Goal: Contribute content: Add original content to the website for others to see

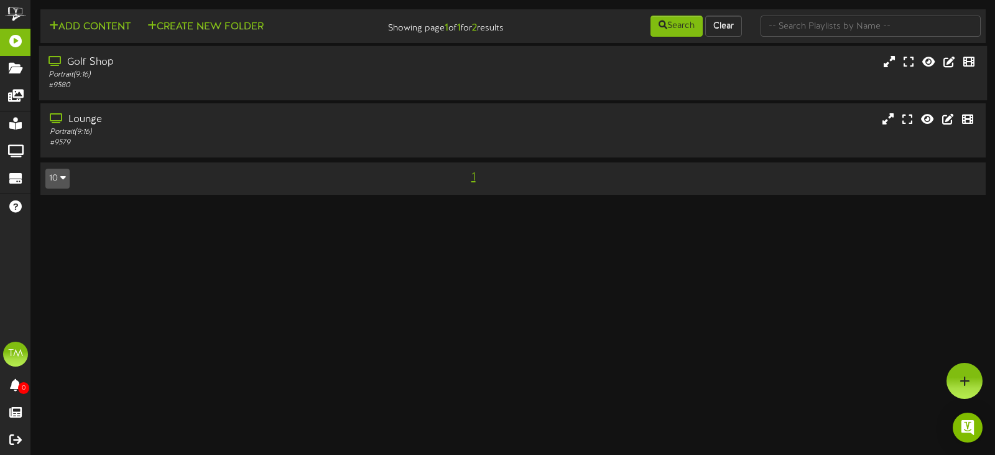
click at [190, 78] on div "Portrait ( 9:16 )" at bounding box center [237, 75] width 376 height 11
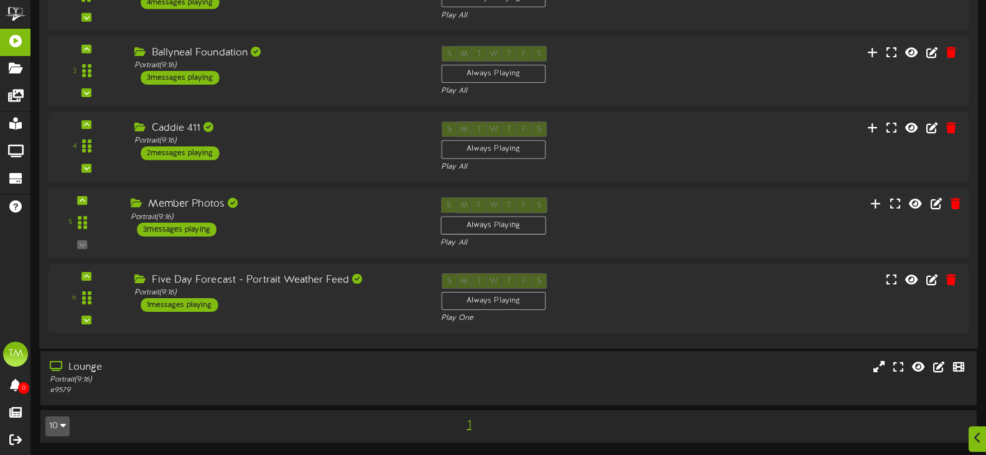
click at [328, 208] on div "Member Photos" at bounding box center [276, 204] width 291 height 14
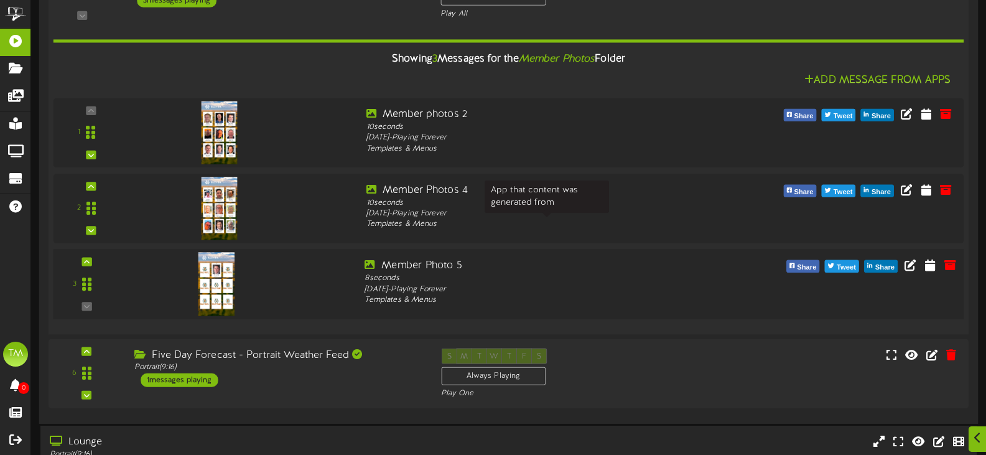
scroll to position [454, 0]
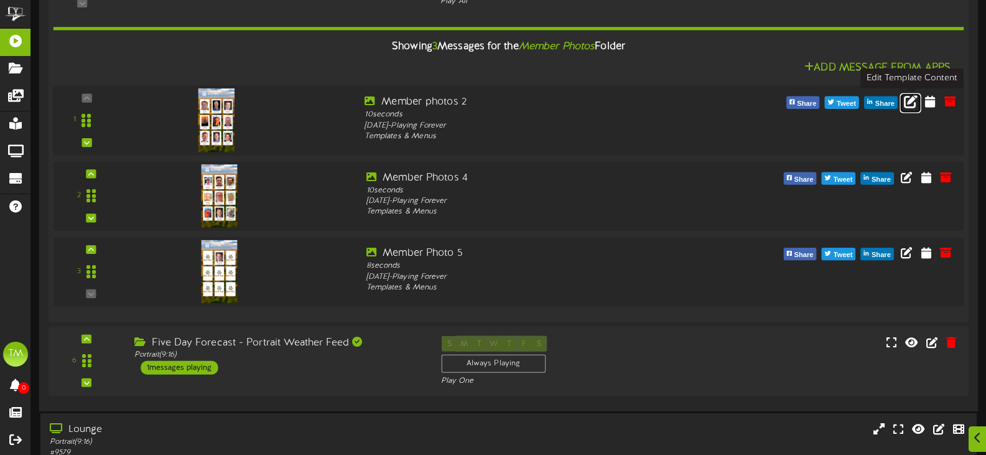
click at [905, 103] on icon at bounding box center [911, 101] width 14 height 14
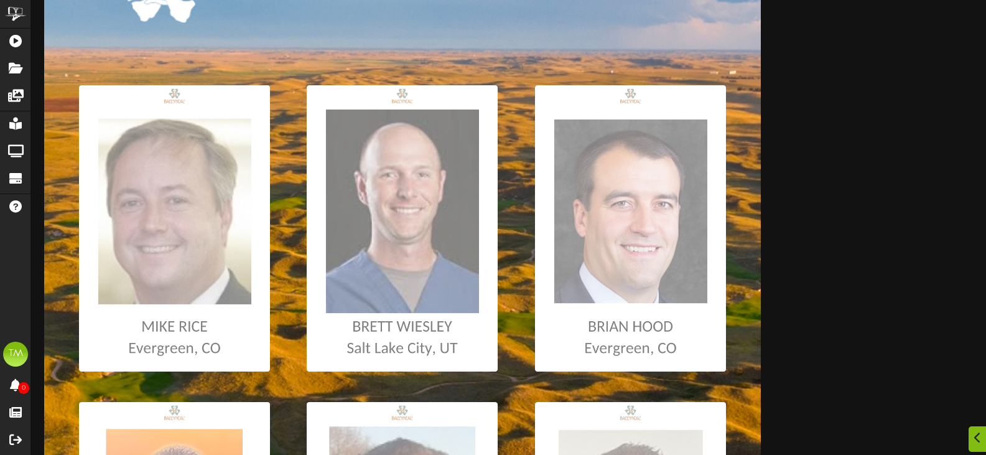
scroll to position [249, 0]
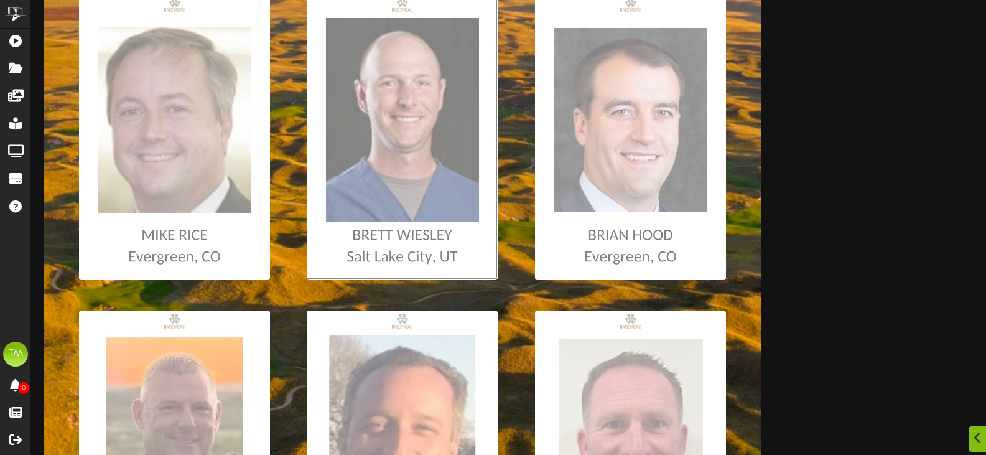
type input "**********"
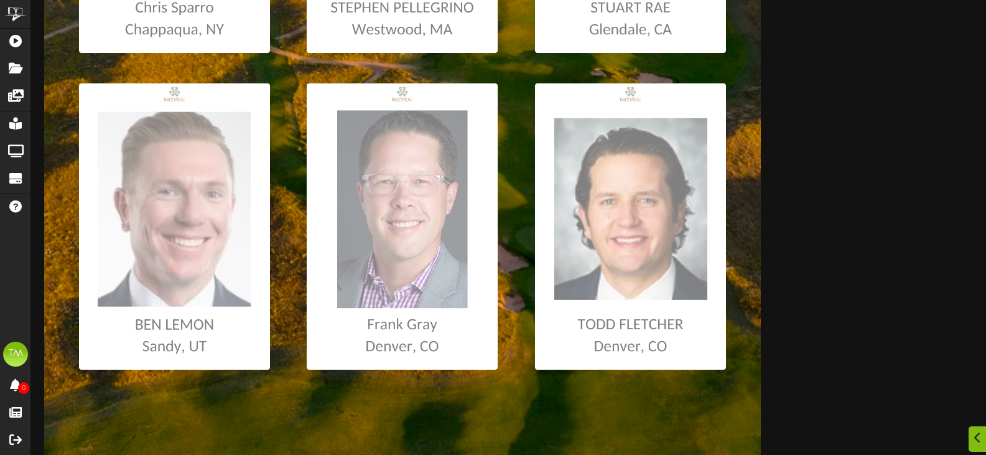
scroll to position [849, 0]
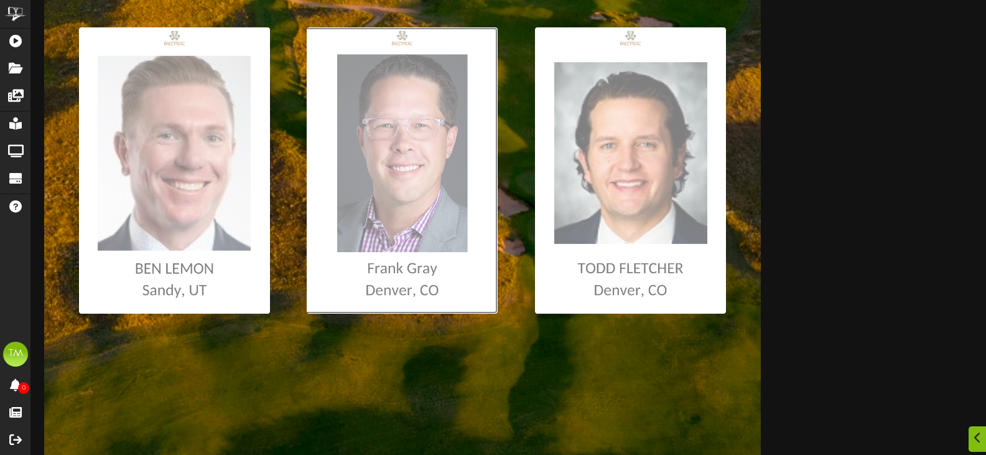
type input "**********"
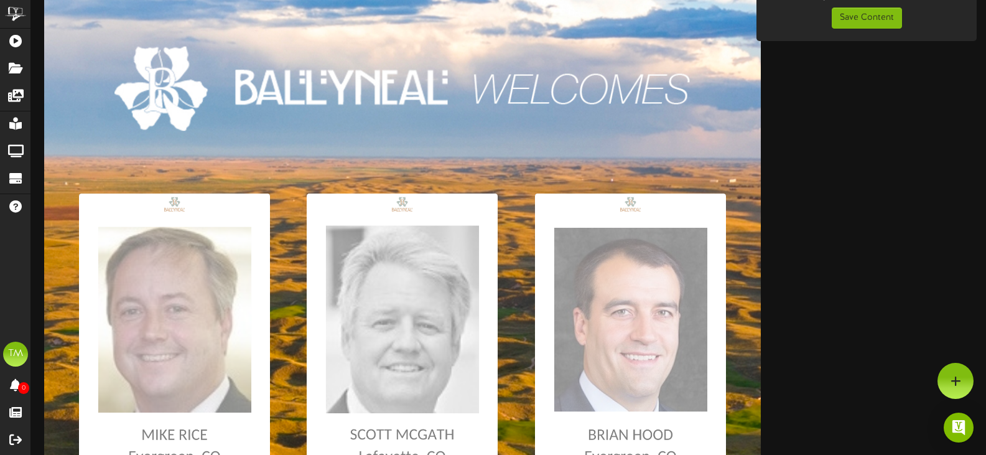
scroll to position [0, 0]
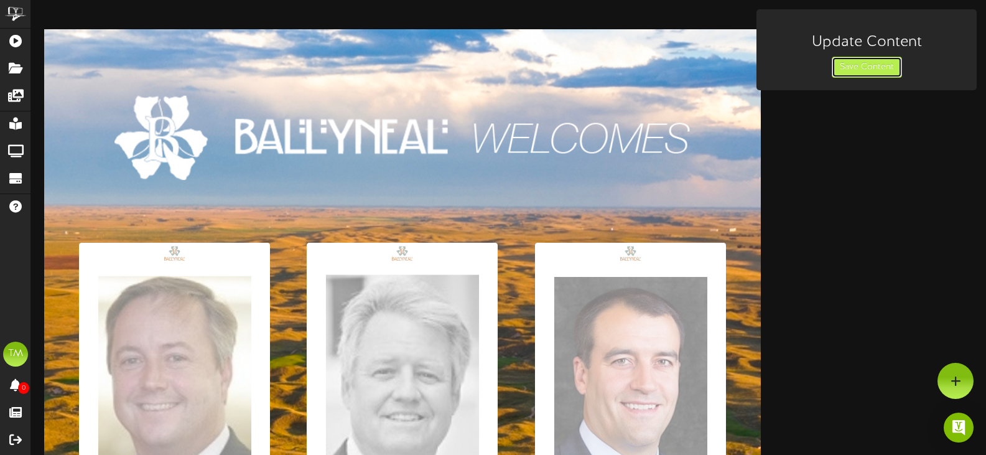
click at [855, 68] on button "Save Content" at bounding box center [867, 67] width 70 height 21
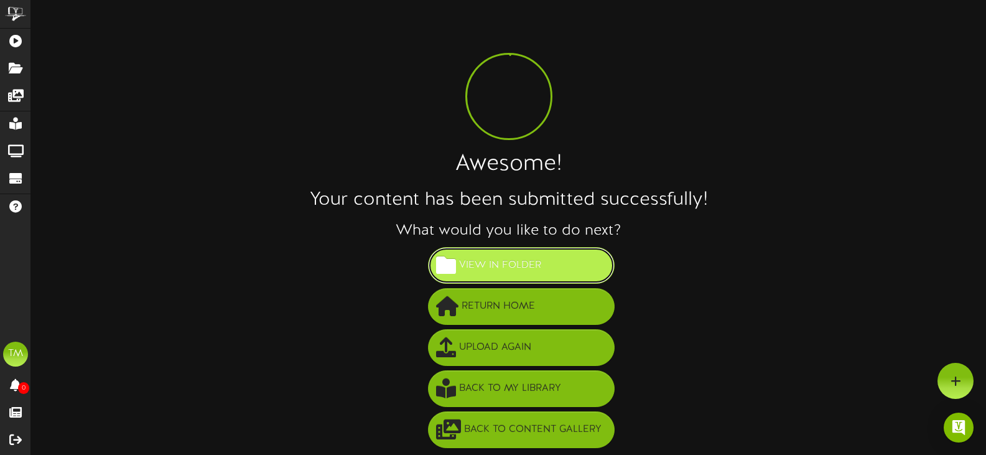
click at [513, 263] on span "View in Folder" at bounding box center [500, 265] width 88 height 21
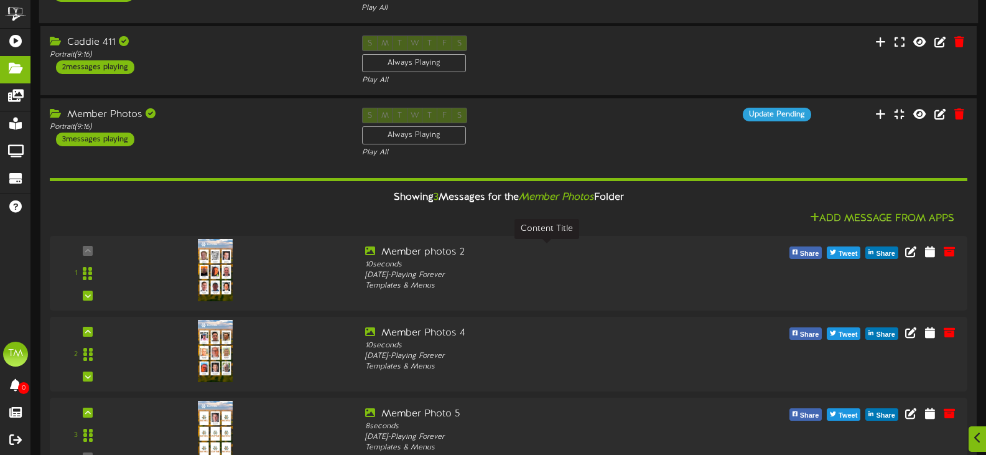
scroll to position [249, 0]
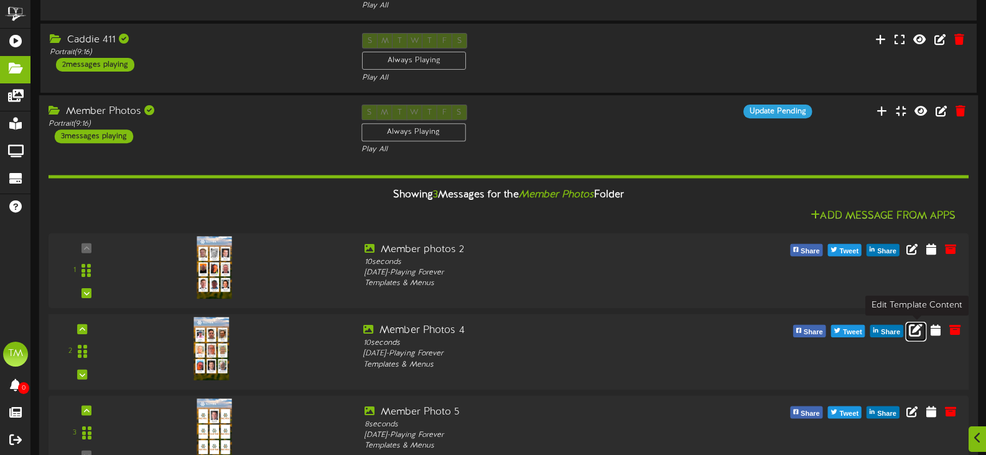
click at [918, 328] on icon at bounding box center [916, 329] width 14 height 14
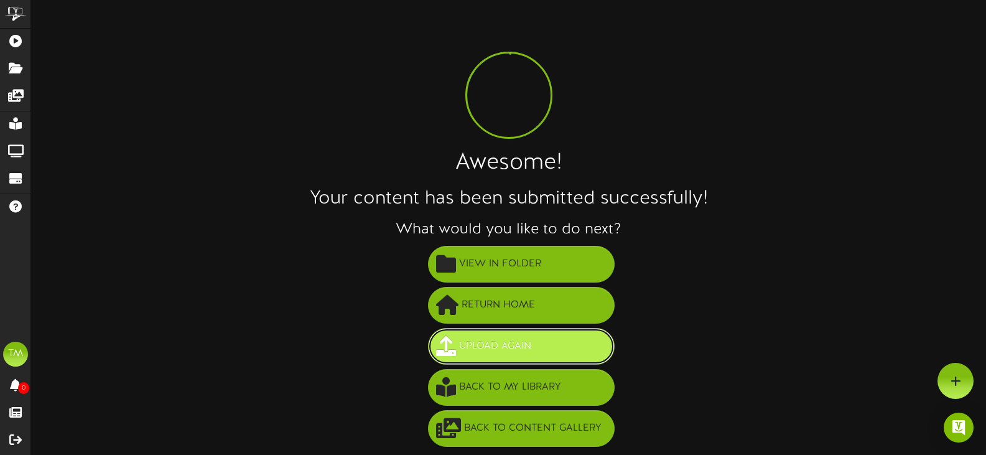
click at [505, 353] on span "Upload Again" at bounding box center [495, 346] width 78 height 21
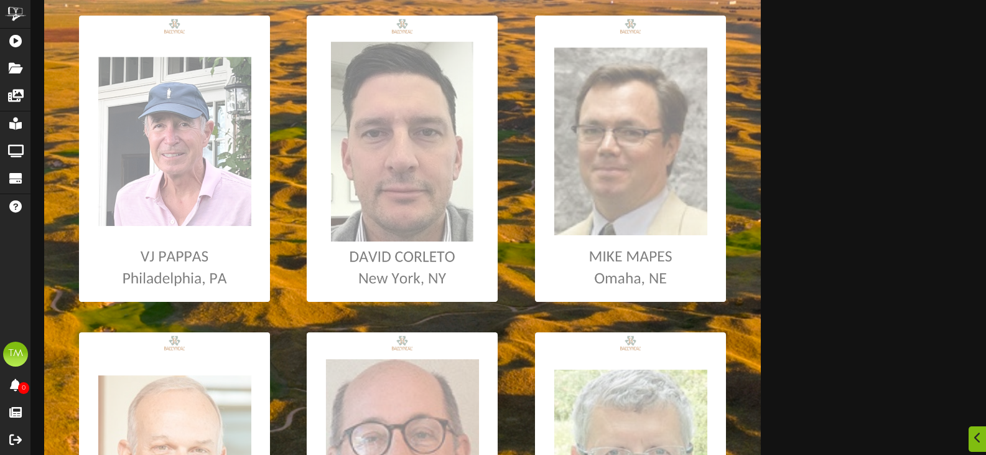
scroll to position [249, 0]
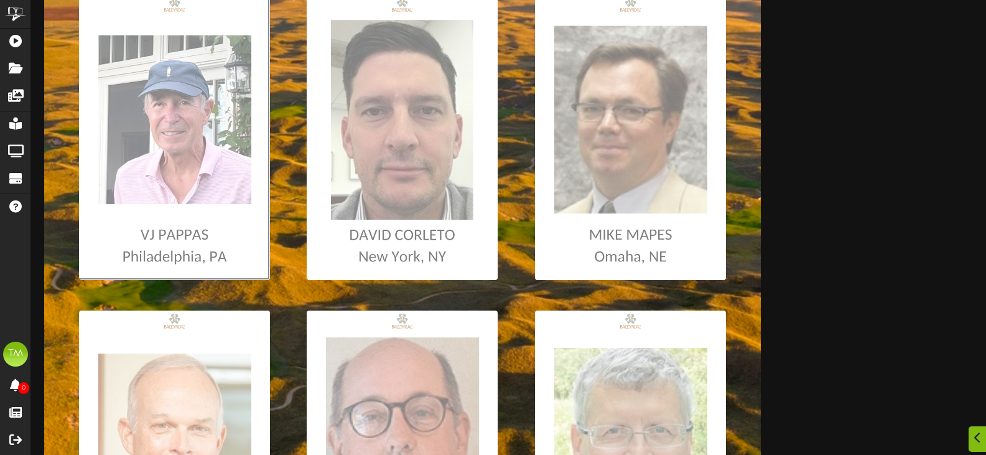
type input "**********"
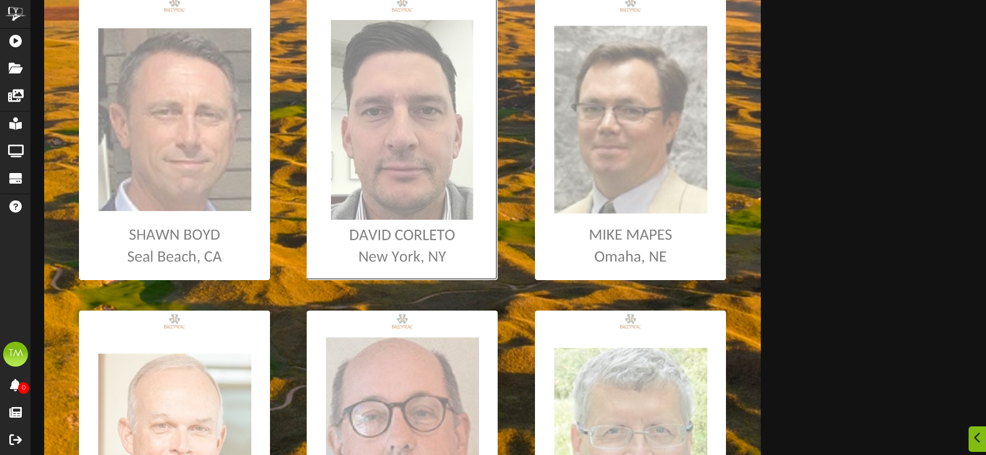
type input "**********"
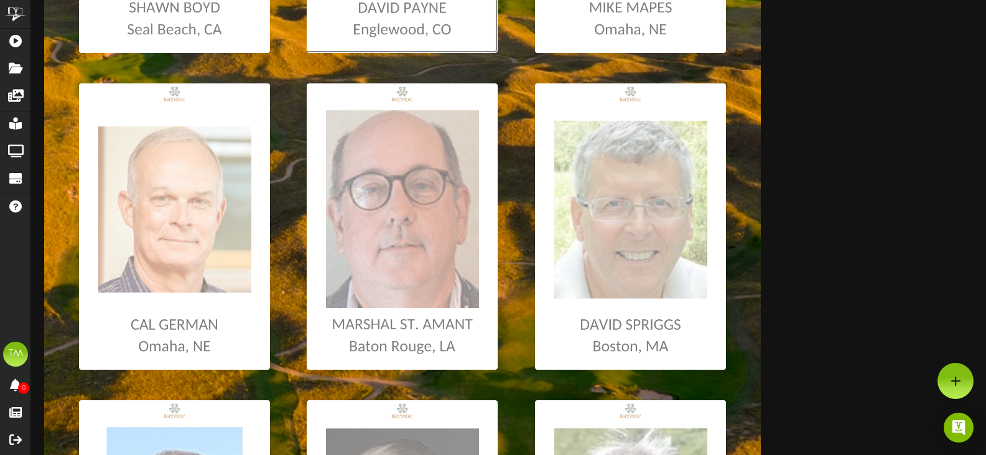
scroll to position [475, 0]
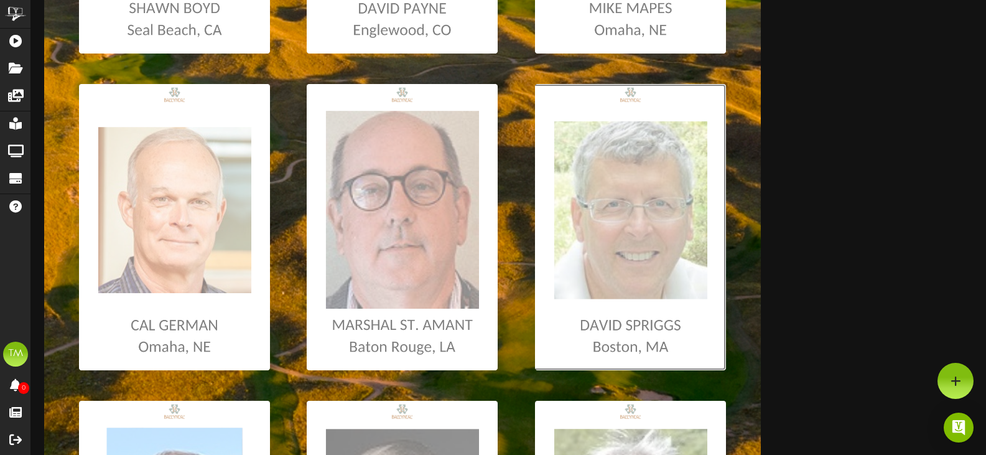
click at [612, 242] on input "file" at bounding box center [7, 227] width 1438 height 286
type input "**********"
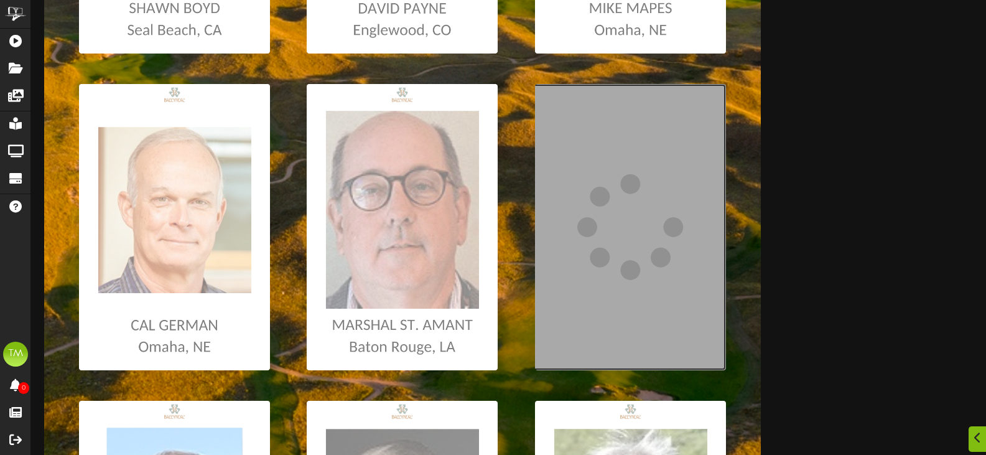
scroll to position [537, 0]
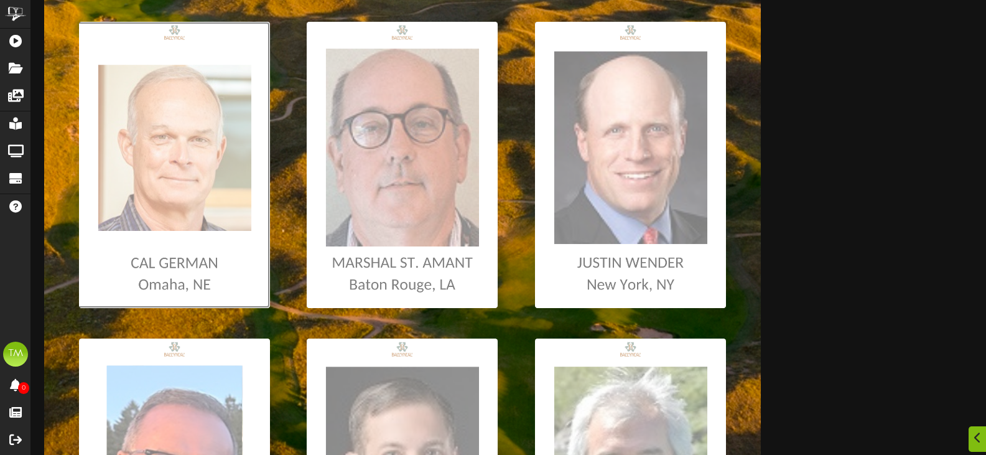
type input "**********"
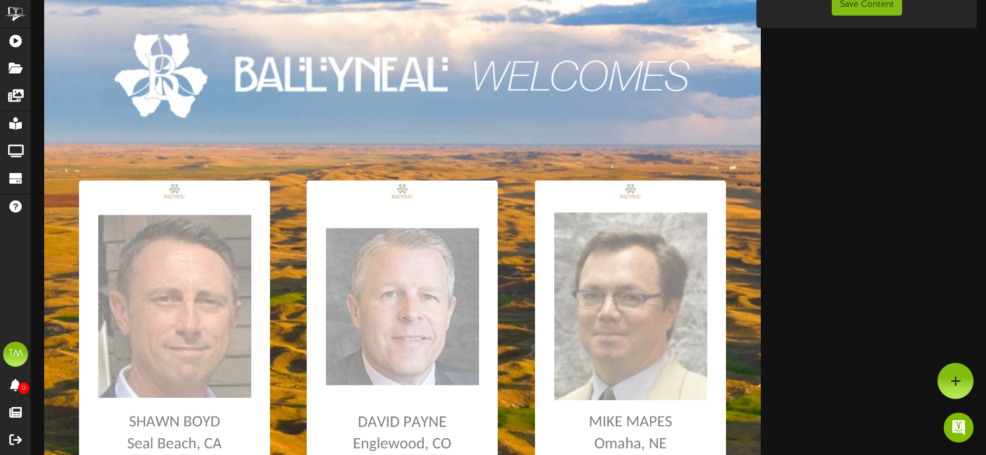
scroll to position [0, 0]
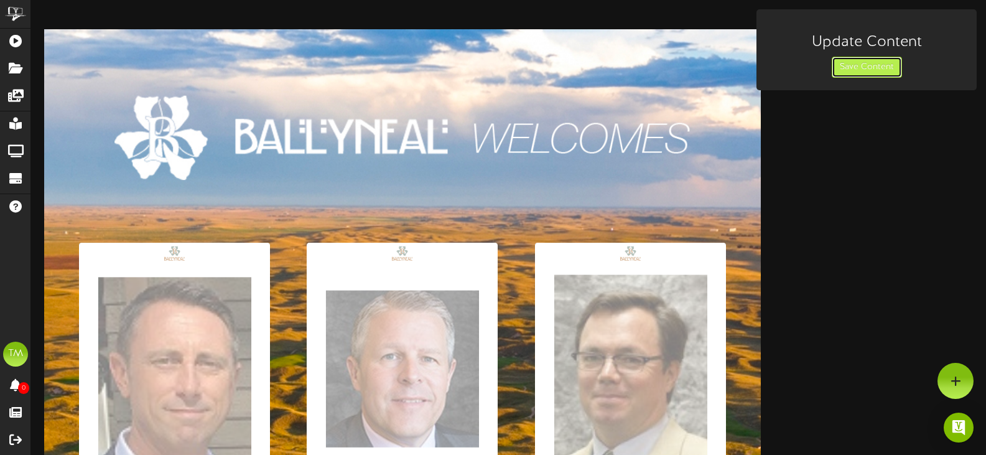
click at [850, 67] on button "Save Content" at bounding box center [867, 67] width 70 height 21
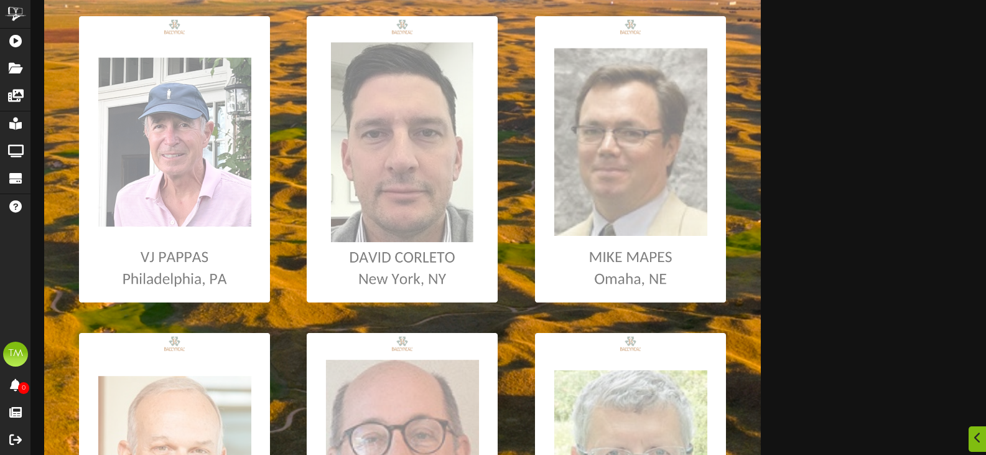
scroll to position [249, 0]
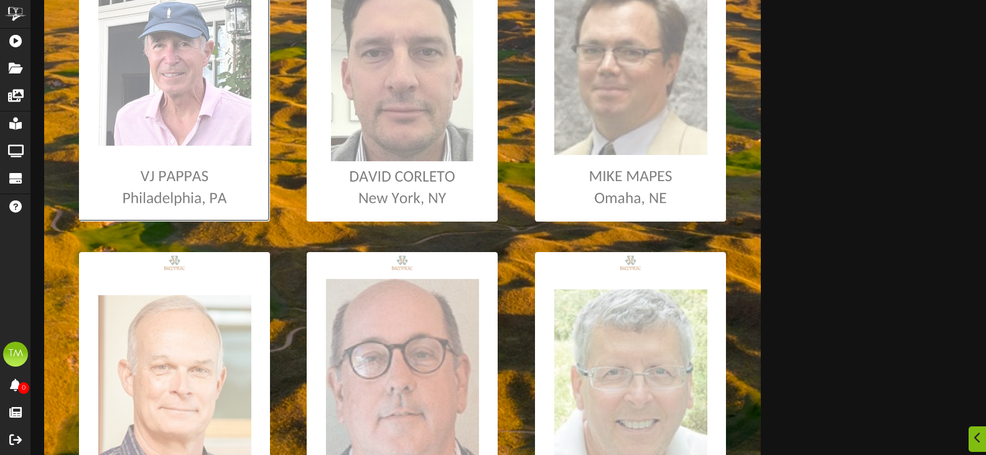
scroll to position [311, 0]
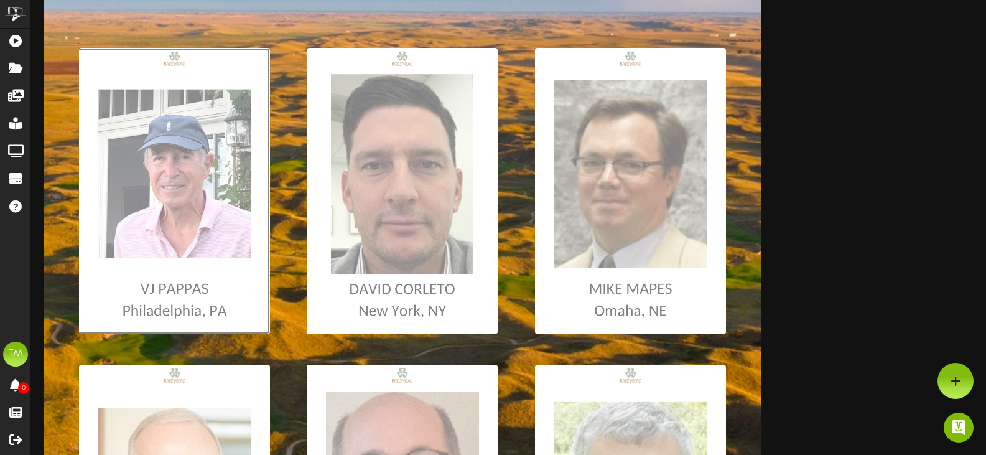
scroll to position [187, 0]
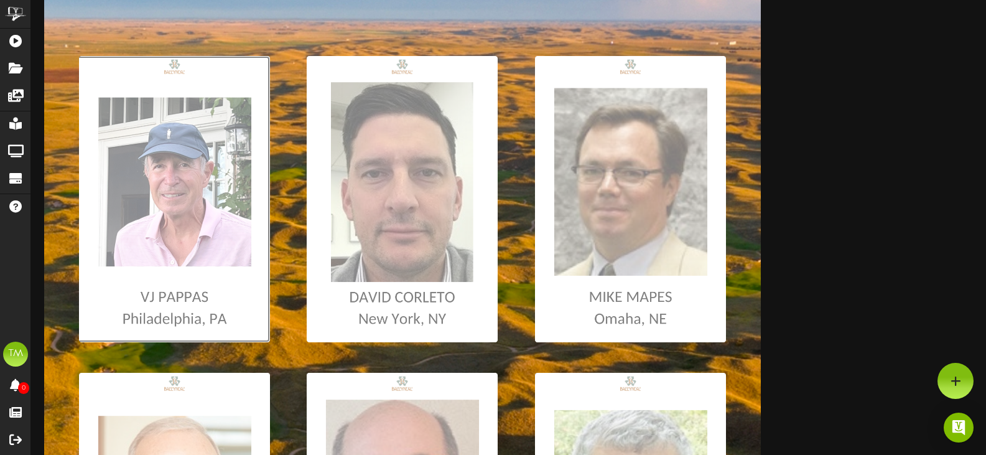
type input "**********"
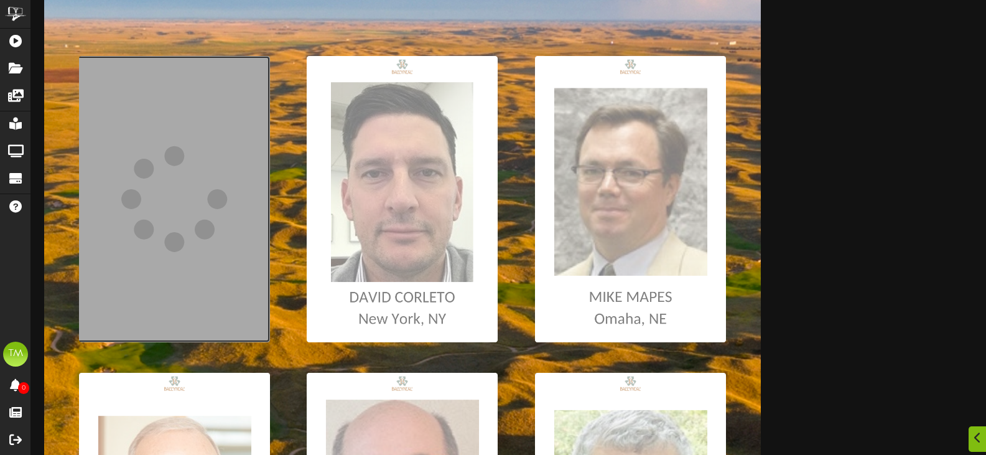
scroll to position [249, 0]
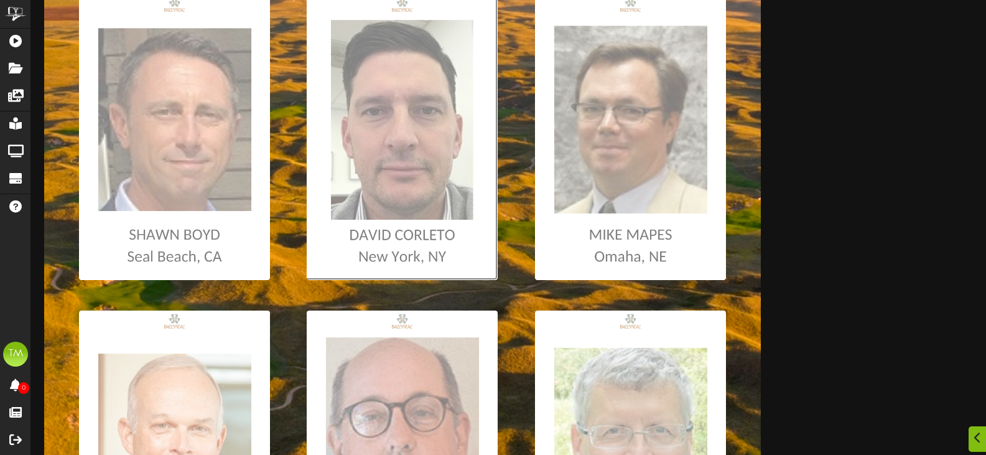
type input "**********"
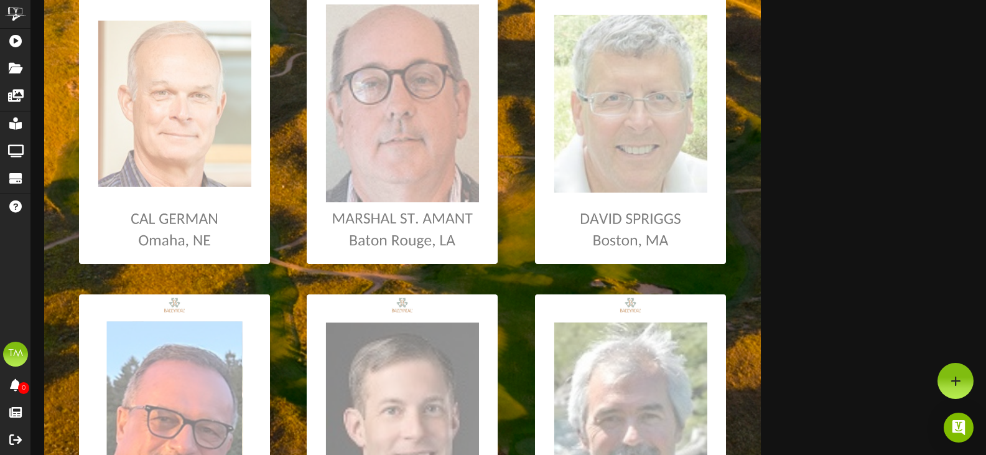
scroll to position [560, 0]
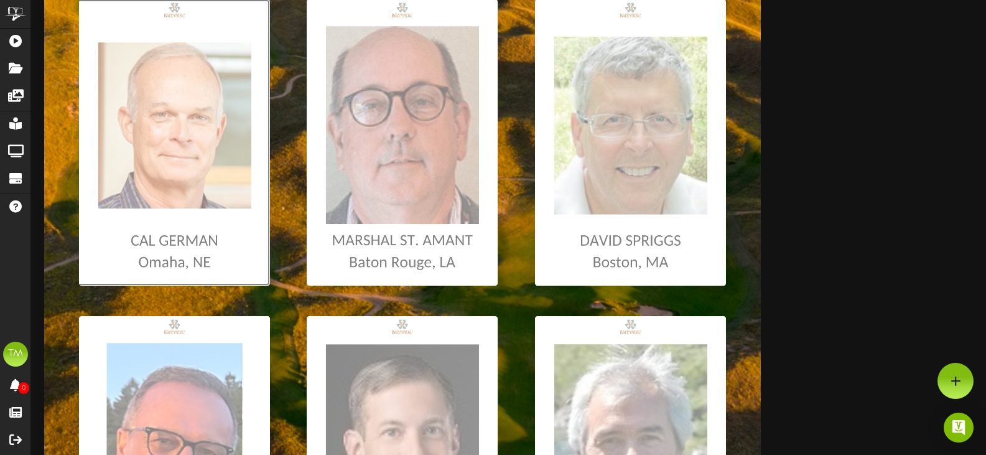
type input "**********"
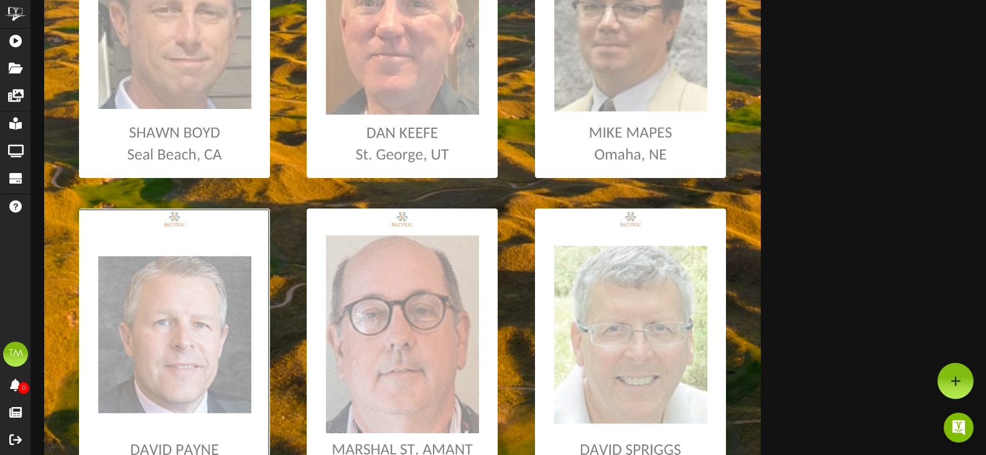
scroll to position [0, 0]
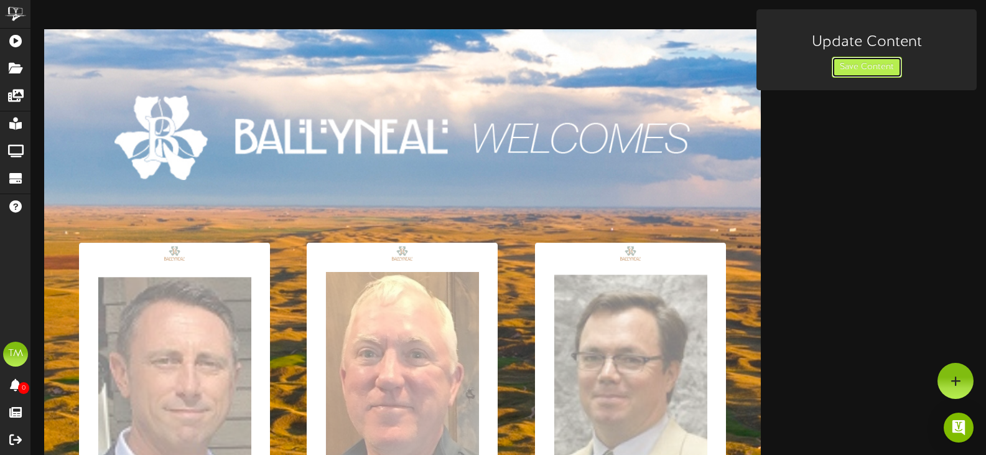
click at [859, 75] on button "Save Content" at bounding box center [867, 67] width 70 height 21
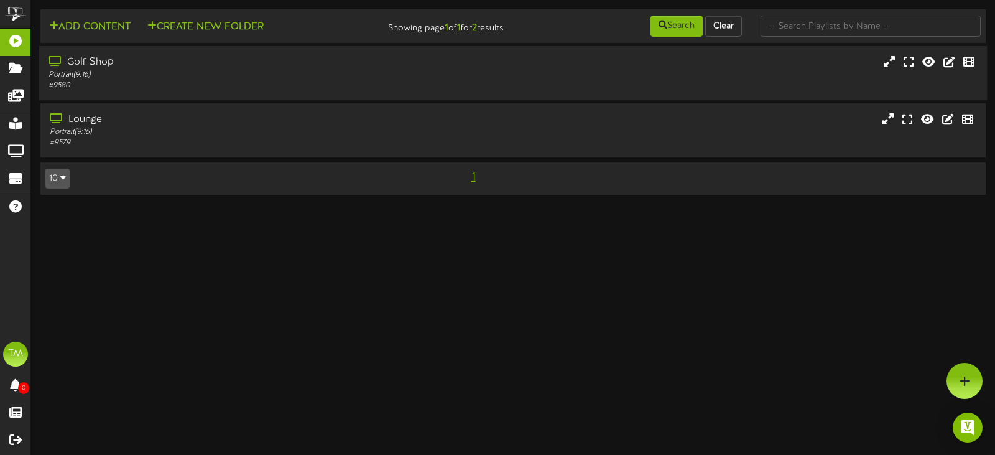
click at [160, 59] on div "Golf Shop" at bounding box center [237, 62] width 376 height 14
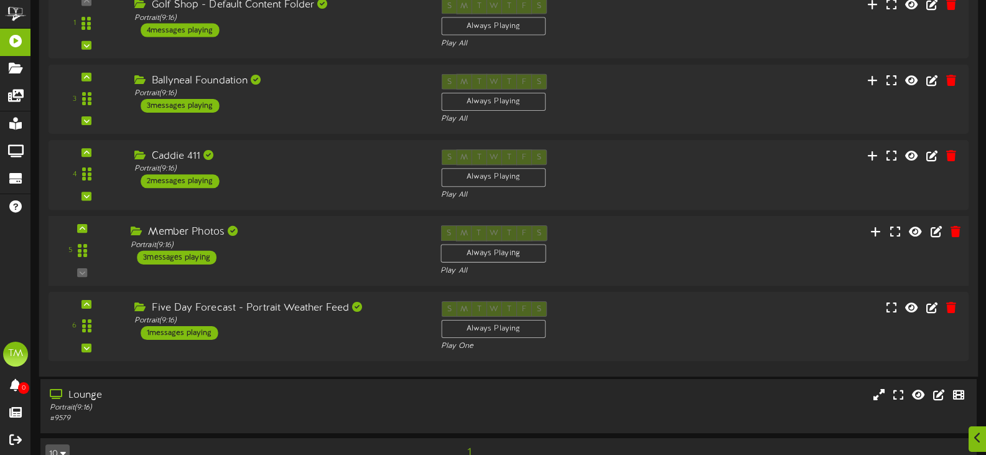
click at [315, 237] on div "Member Photos" at bounding box center [276, 232] width 291 height 14
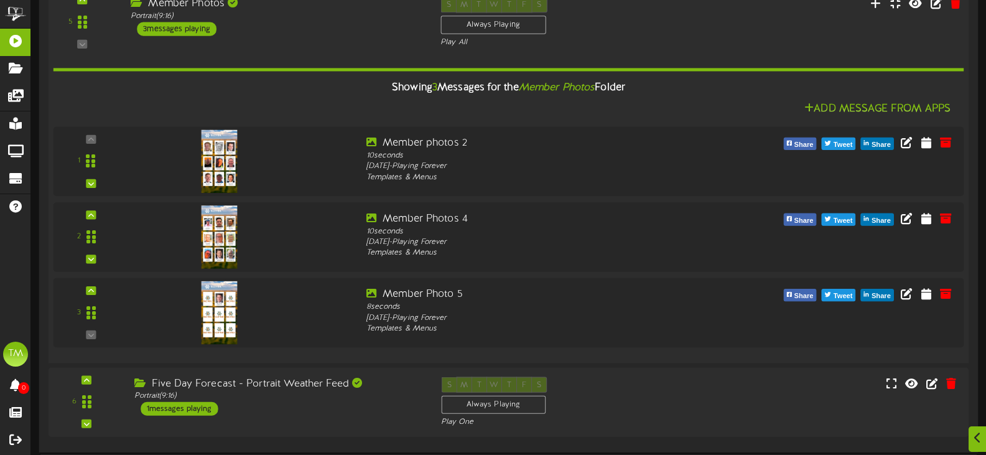
scroll to position [435, 0]
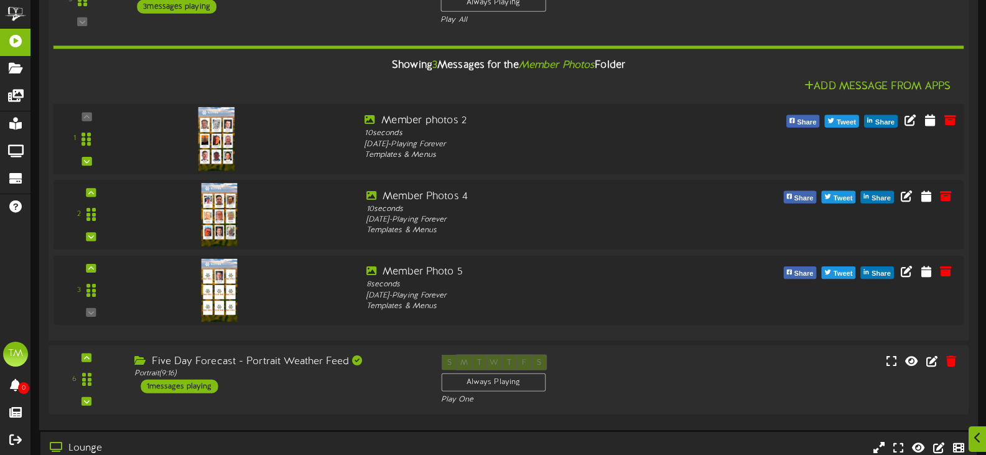
click at [221, 128] on img at bounding box center [216, 138] width 36 height 63
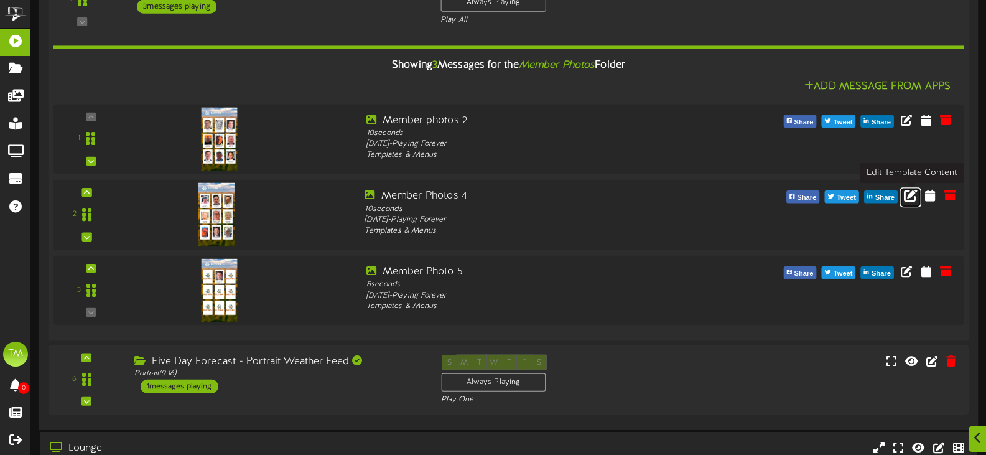
click at [916, 195] on icon at bounding box center [911, 195] width 14 height 14
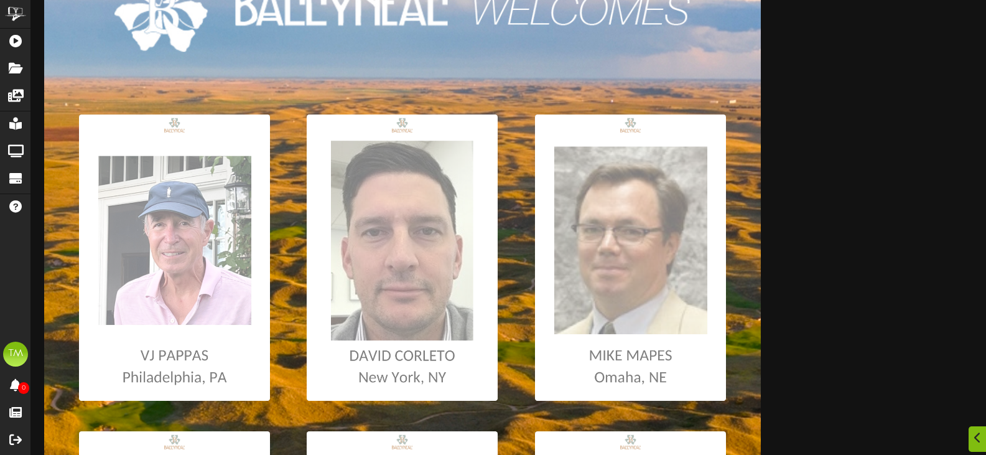
scroll to position [187, 0]
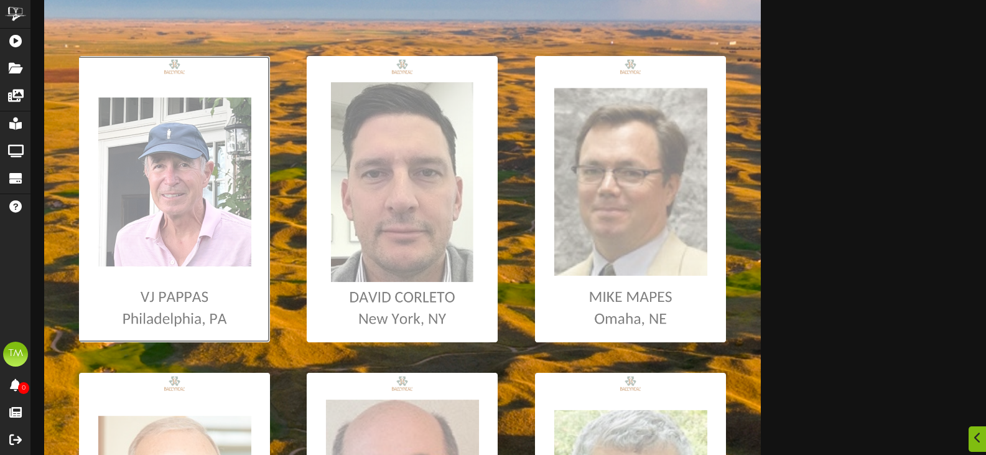
type input "**********"
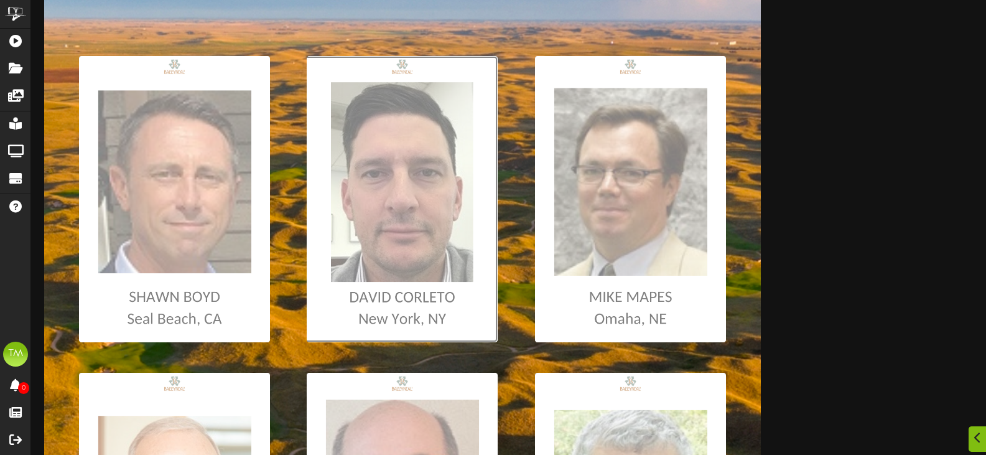
type input "**********"
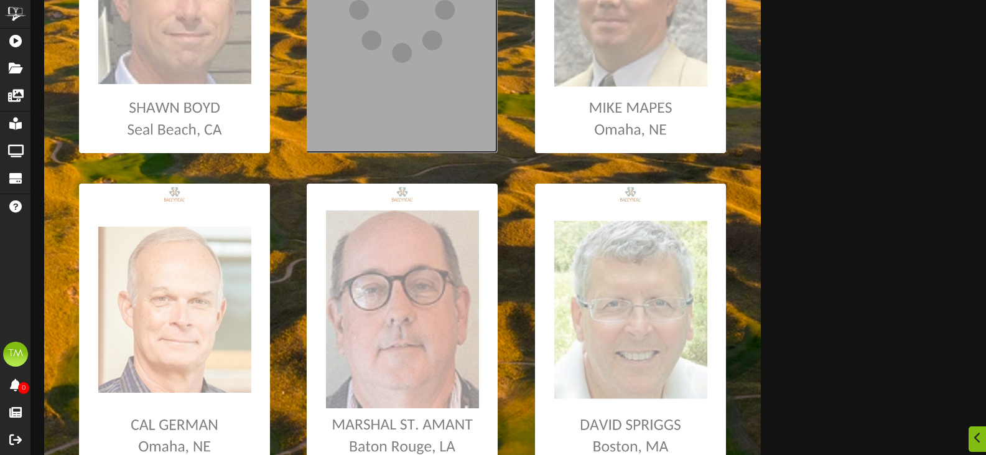
scroll to position [435, 0]
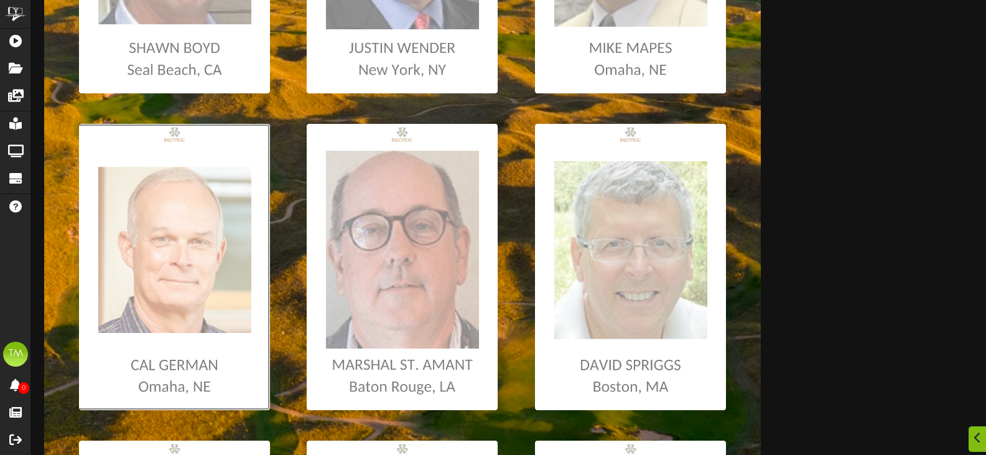
type input "**********"
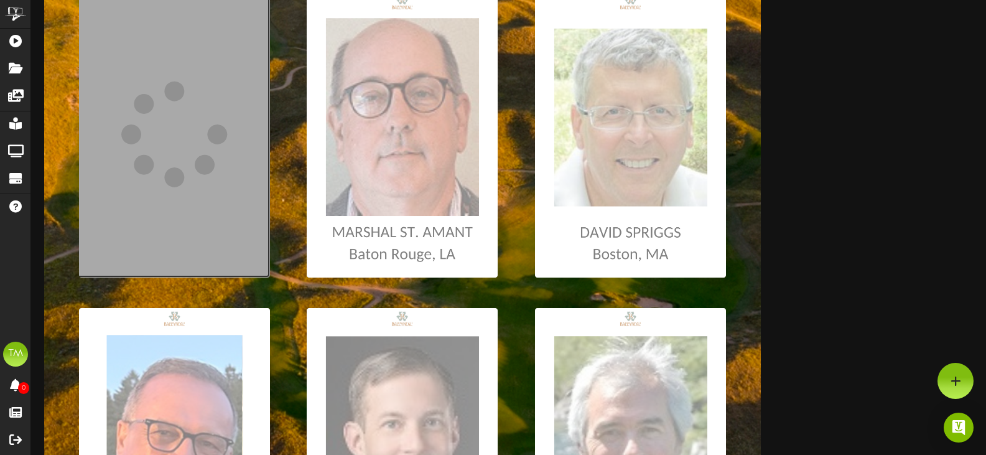
scroll to position [498, 0]
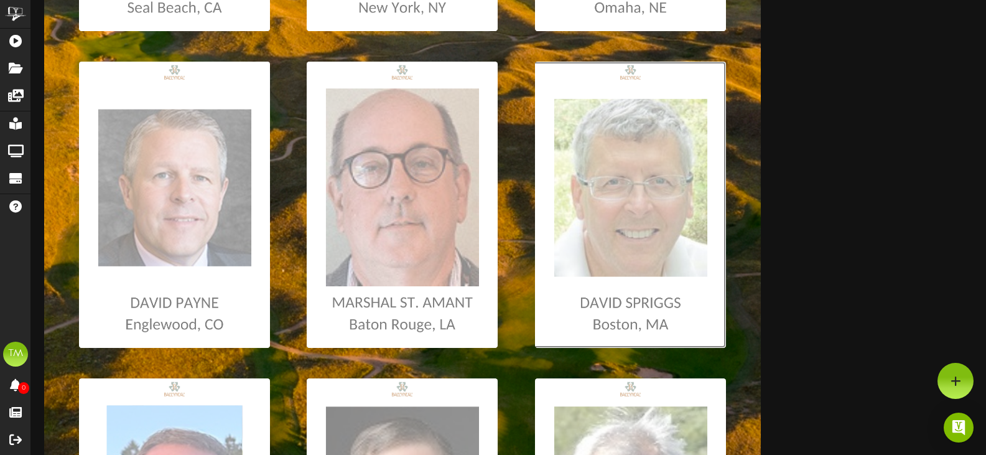
click at [588, 274] on input "file" at bounding box center [7, 205] width 1438 height 286
type input "**********"
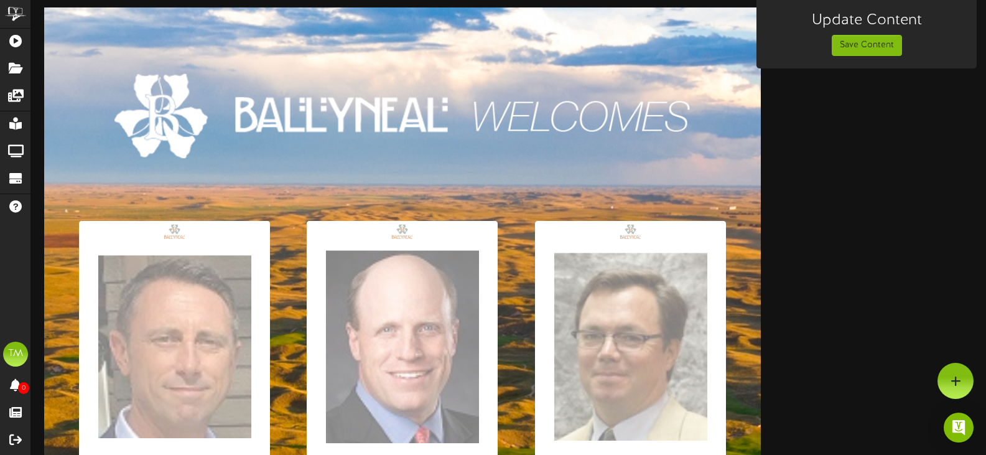
scroll to position [0, 0]
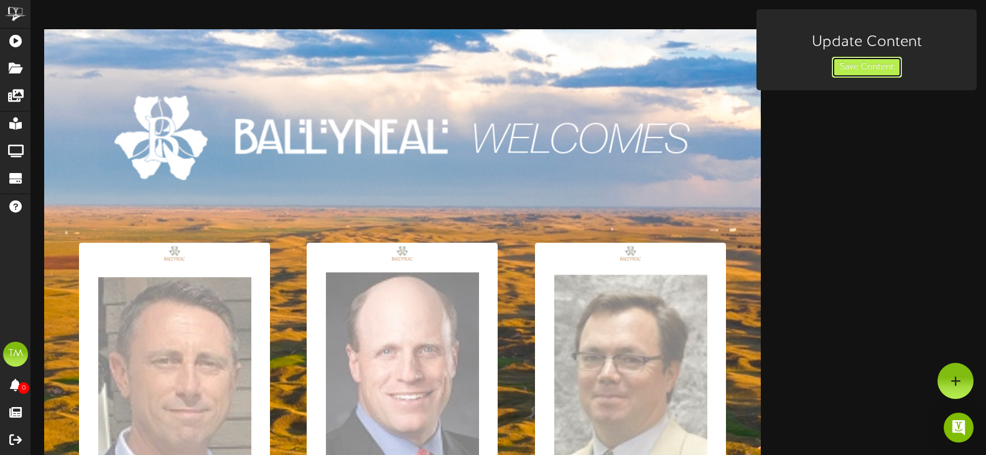
click at [866, 69] on button "Save Content" at bounding box center [867, 67] width 70 height 21
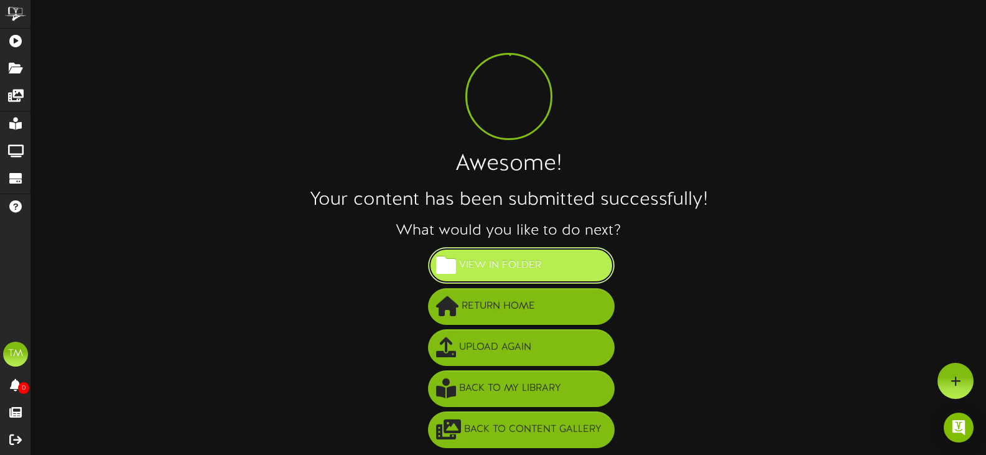
click at [499, 270] on span "View in Folder" at bounding box center [500, 265] width 88 height 21
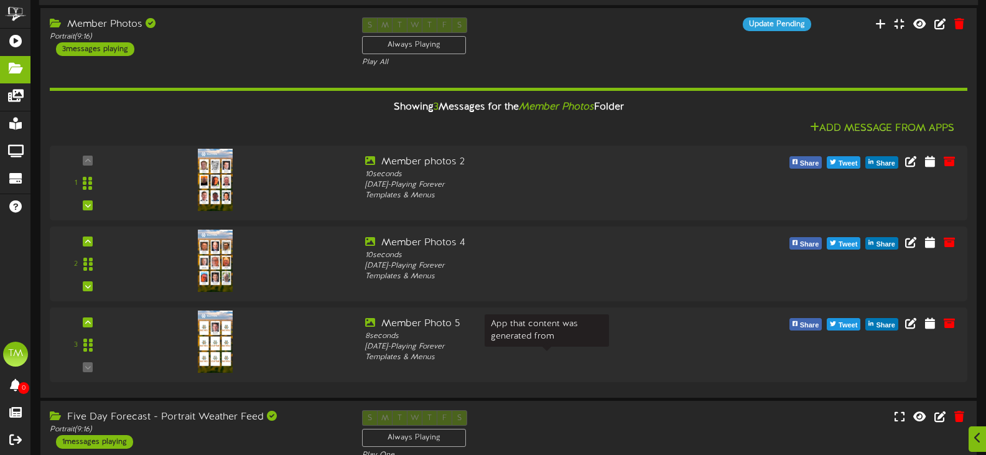
scroll to position [401, 0]
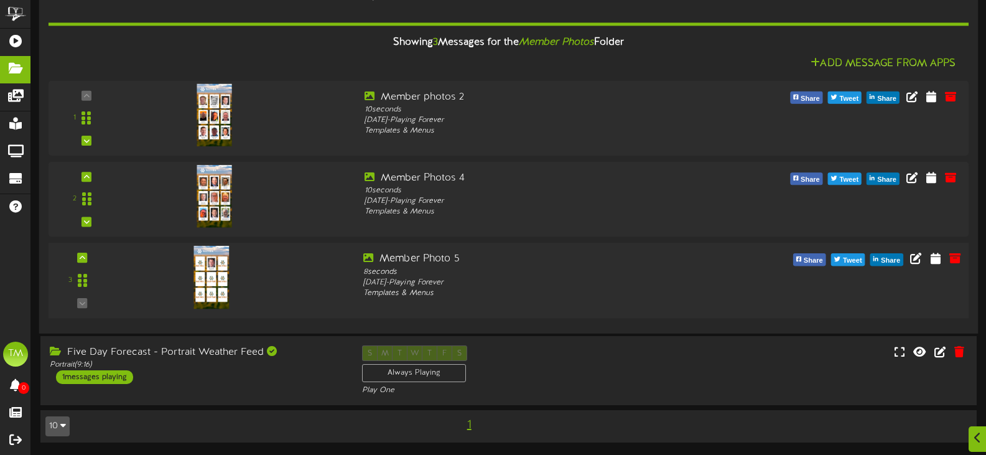
click at [221, 273] on img at bounding box center [210, 277] width 35 height 63
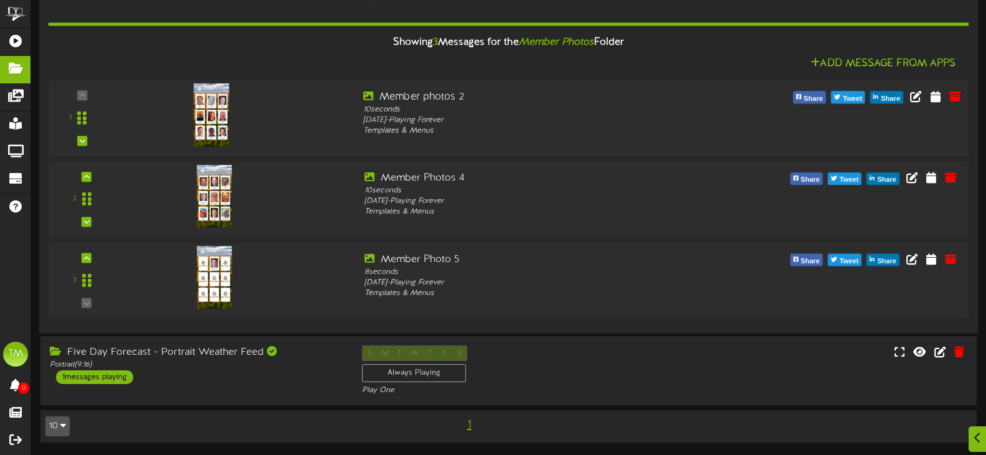
click at [200, 125] on img at bounding box center [210, 114] width 35 height 63
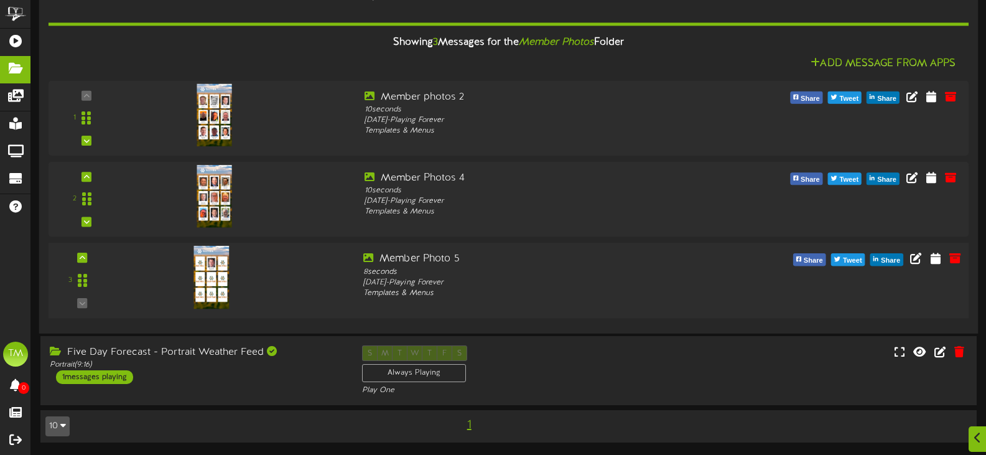
click at [214, 271] on img at bounding box center [210, 277] width 35 height 63
click at [960, 251] on button at bounding box center [954, 260] width 21 height 19
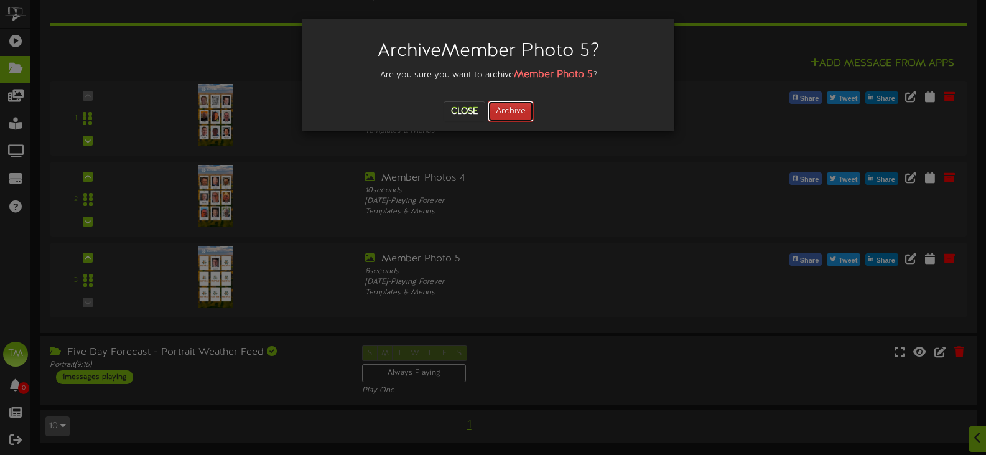
click at [515, 116] on button "Archive" at bounding box center [511, 111] width 46 height 21
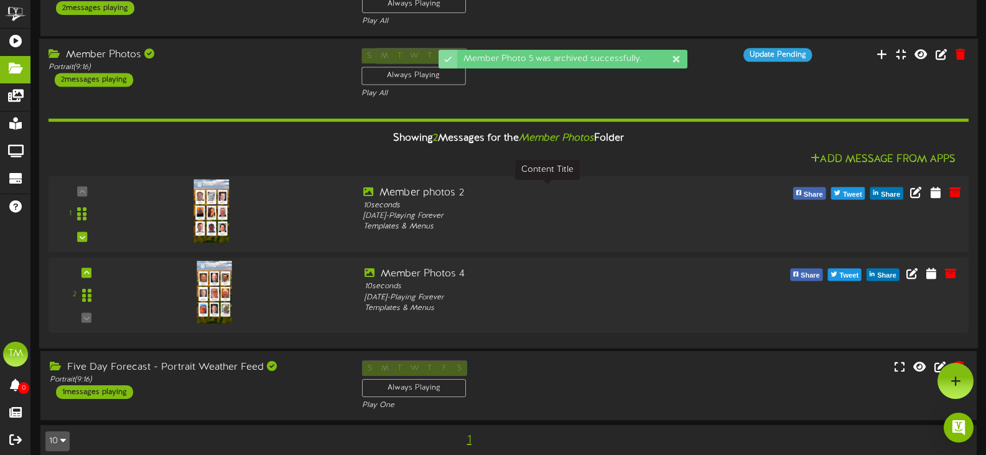
scroll to position [320, 0]
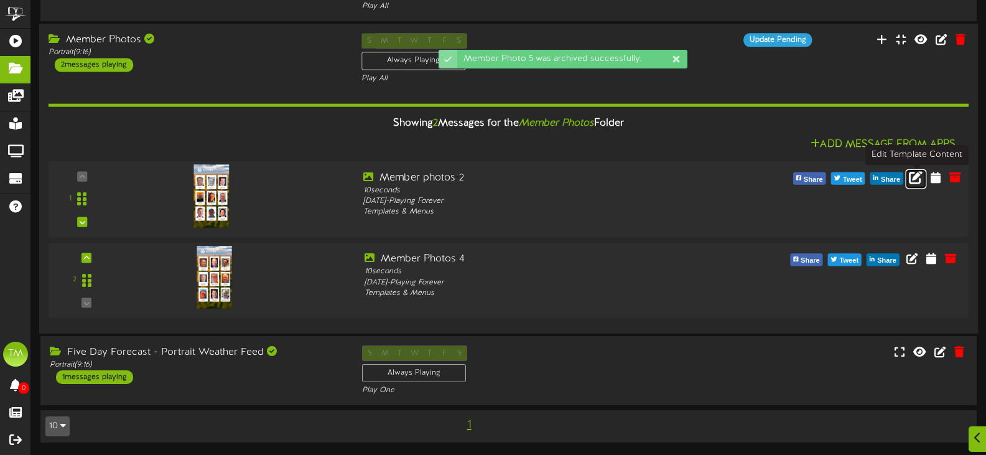
click at [914, 175] on icon at bounding box center [916, 177] width 14 height 14
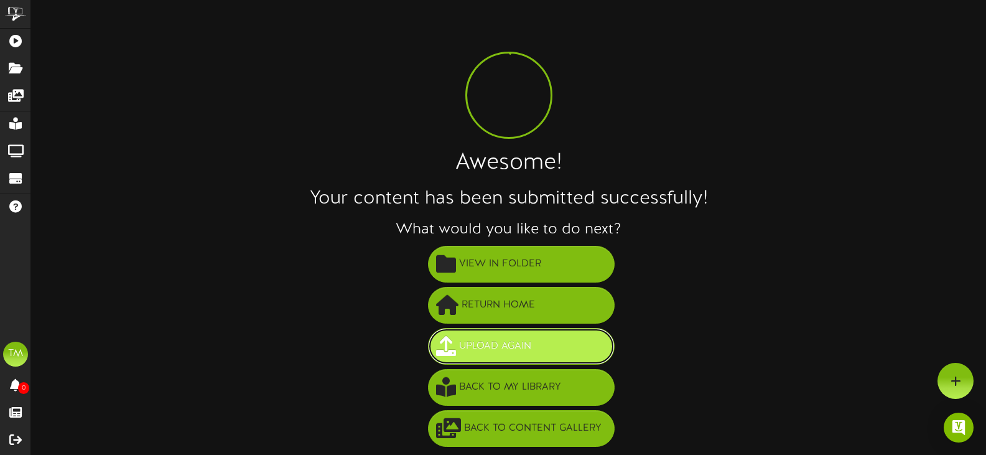
click at [534, 351] on span "Upload Again" at bounding box center [495, 346] width 78 height 21
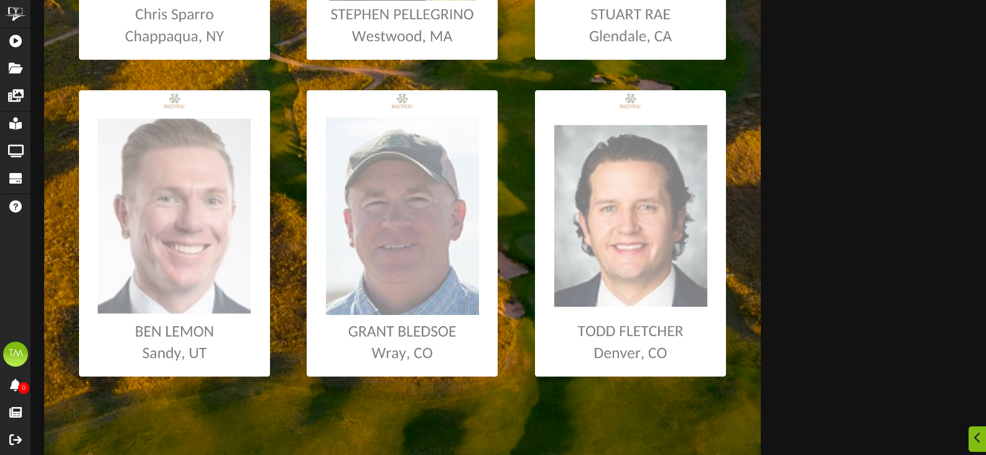
scroll to position [849, 0]
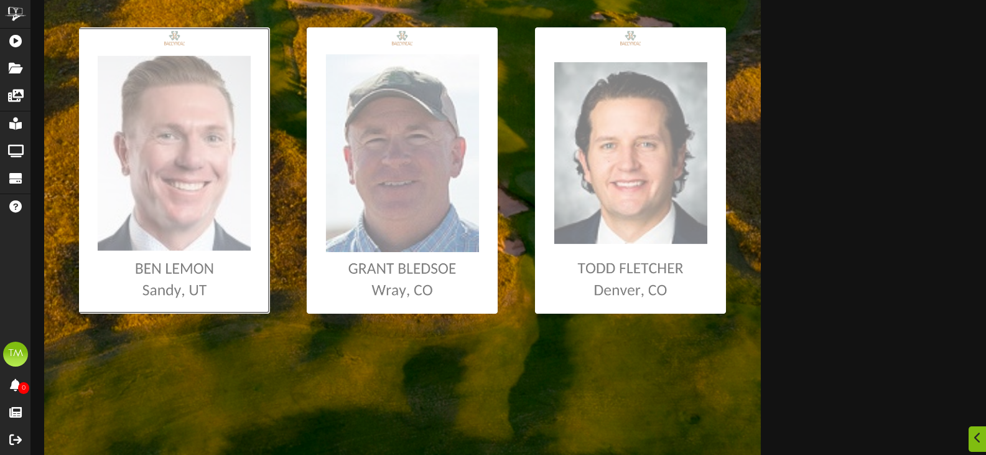
type input "**********"
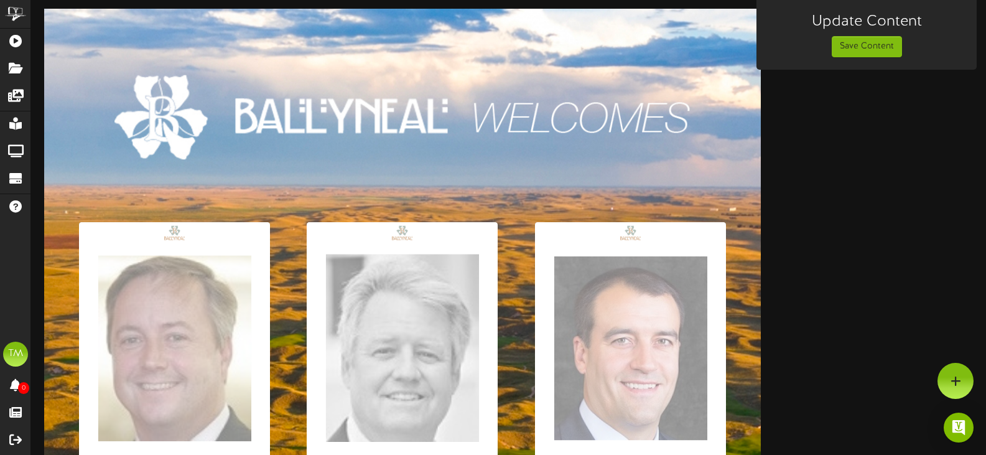
scroll to position [0, 0]
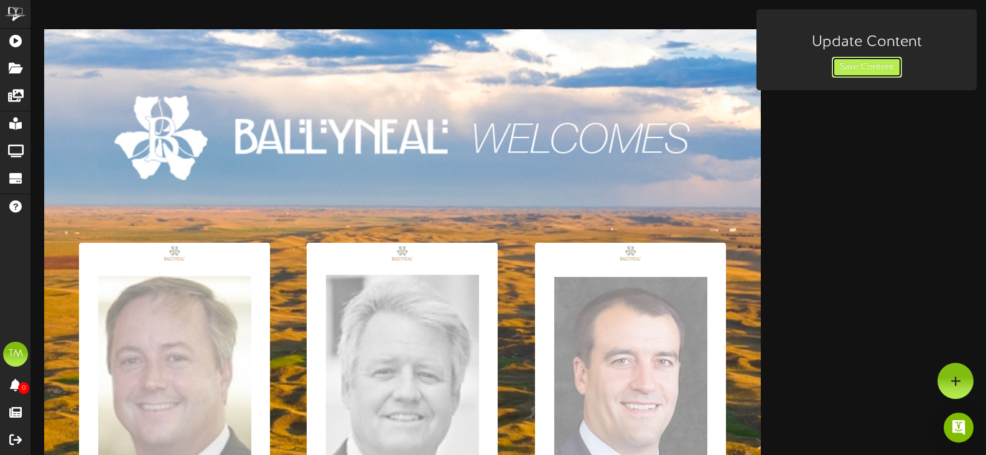
click at [853, 64] on button "Save Content" at bounding box center [867, 67] width 70 height 21
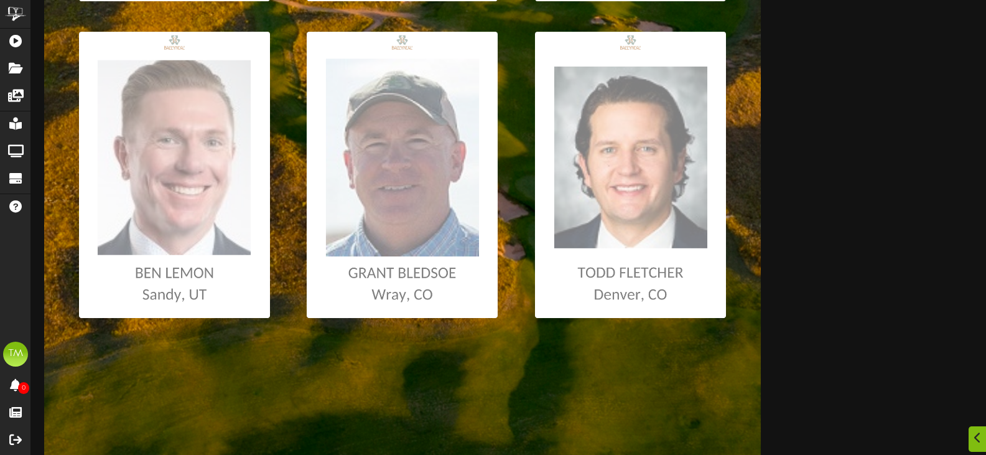
scroll to position [849, 0]
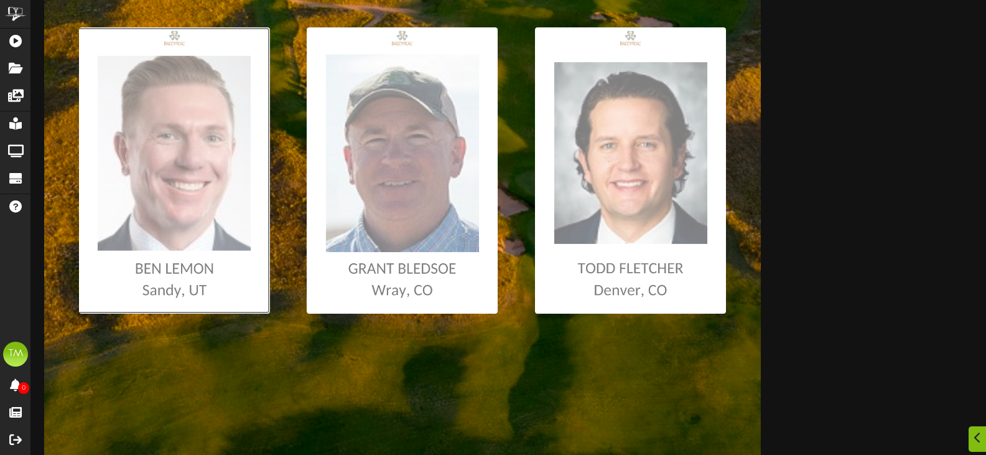
type input "**********"
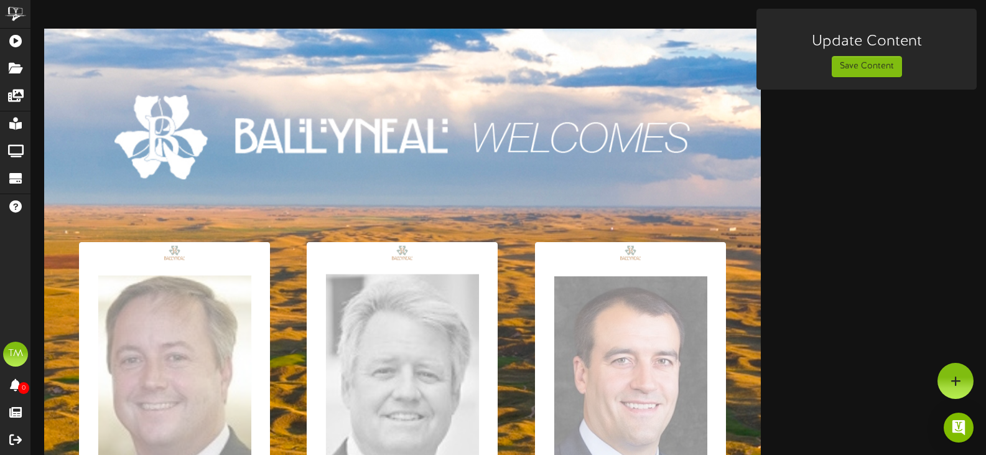
scroll to position [0, 0]
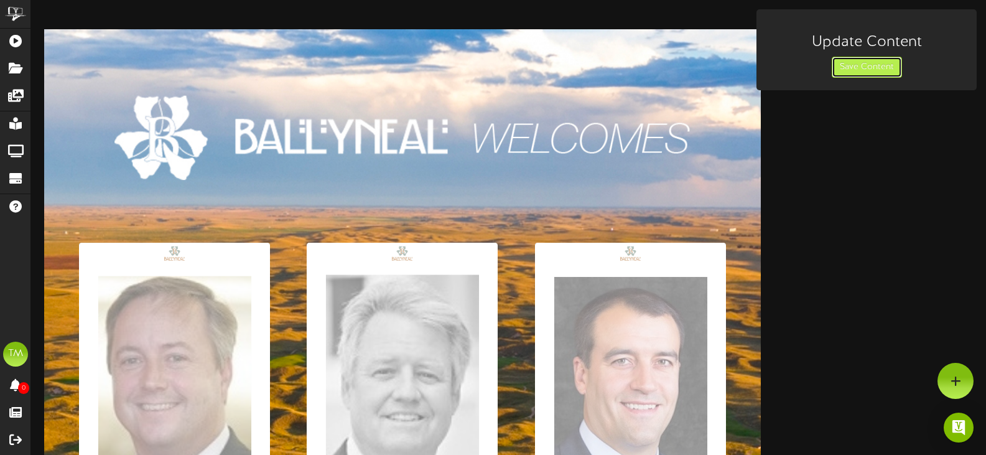
click at [880, 64] on button "Save Content" at bounding box center [867, 67] width 70 height 21
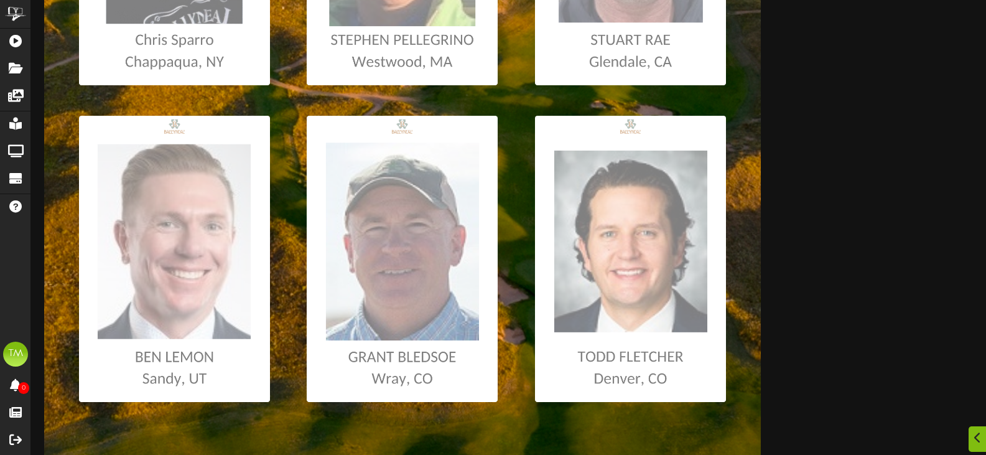
scroll to position [849, 0]
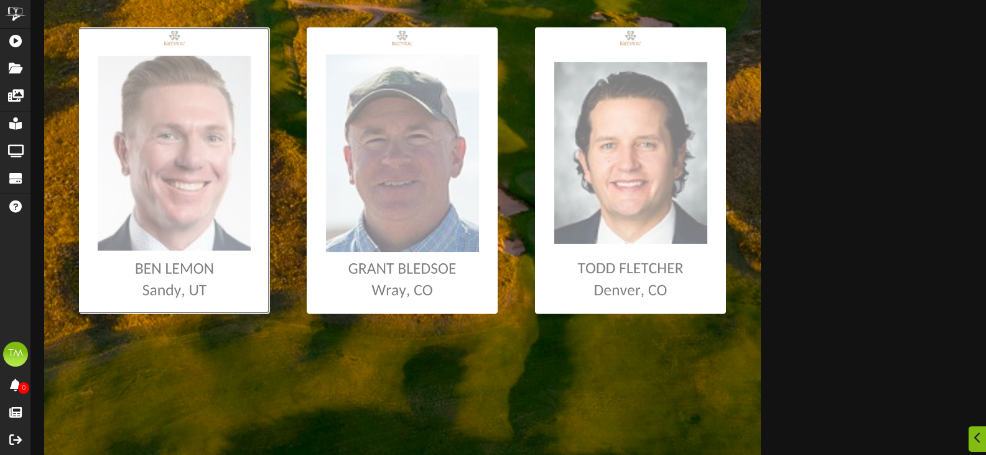
type input "**********"
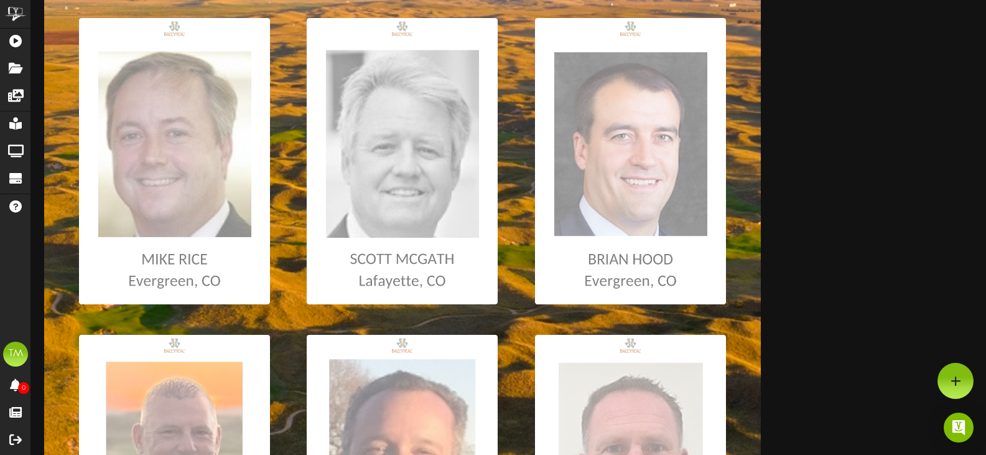
scroll to position [0, 0]
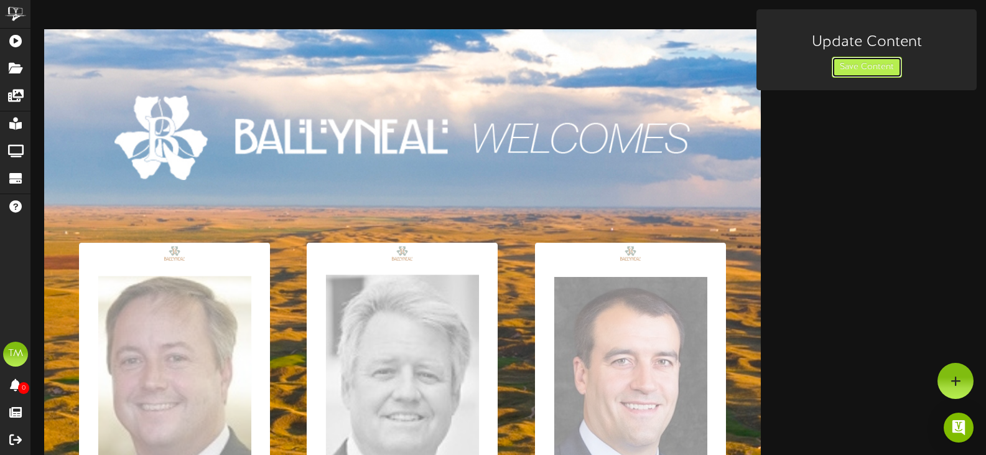
click at [872, 62] on button "Save Content" at bounding box center [867, 67] width 70 height 21
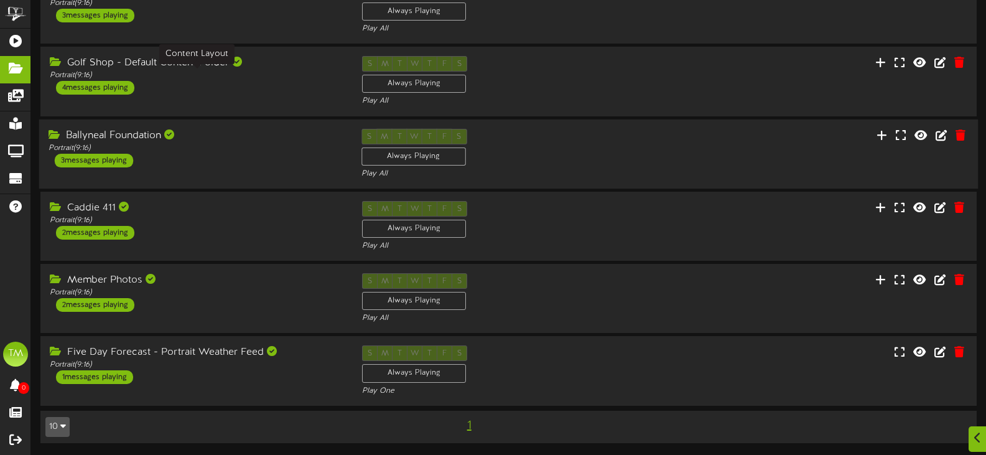
scroll to position [81, 0]
click at [228, 283] on div "Member Photos" at bounding box center [196, 279] width 294 height 14
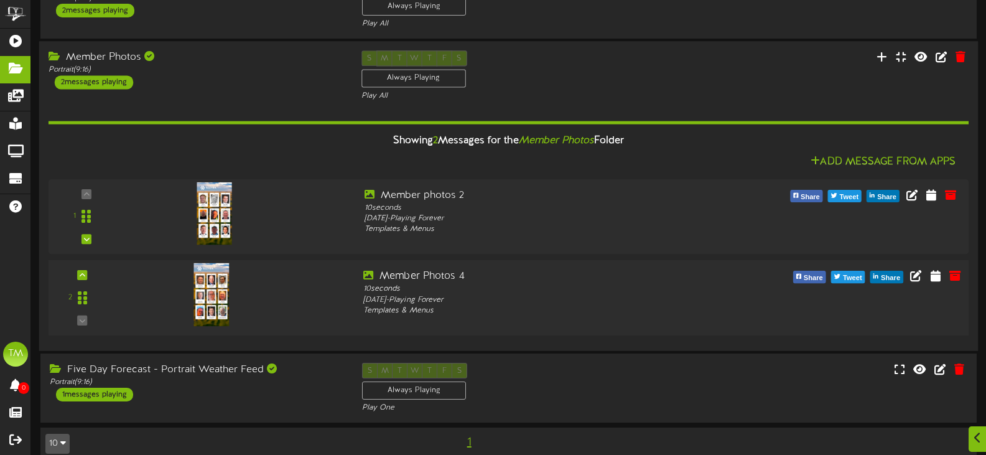
scroll to position [320, 0]
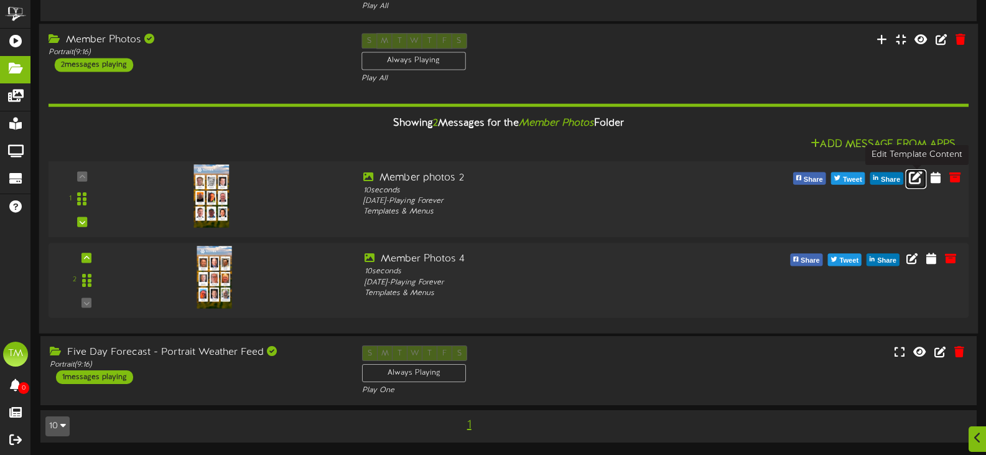
click at [921, 179] on icon at bounding box center [916, 177] width 14 height 14
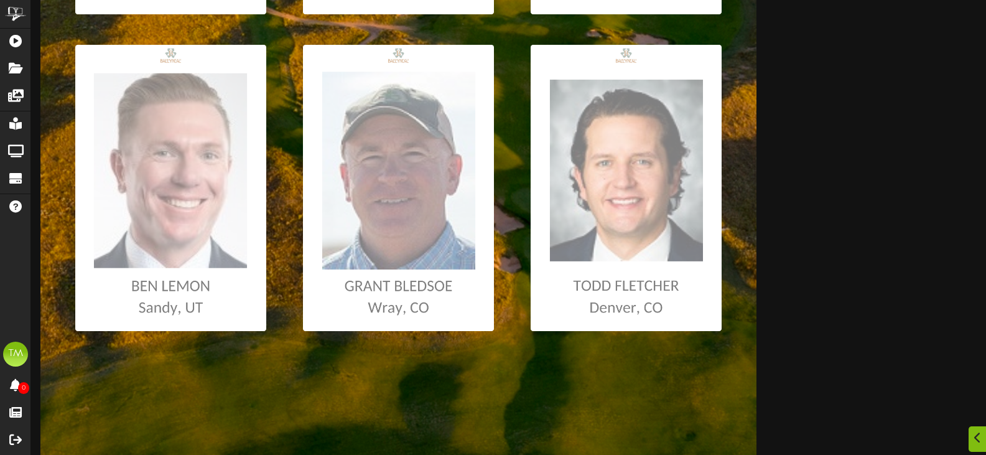
scroll to position [847, 0]
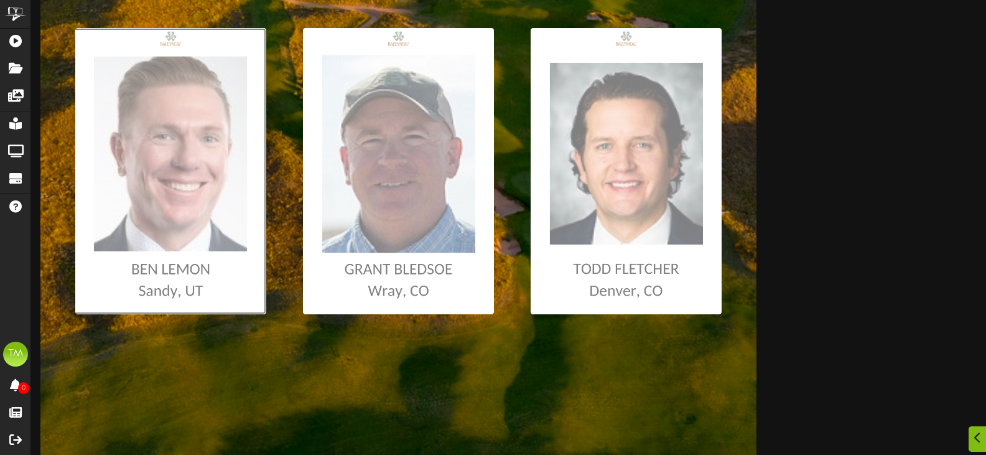
type input "**********"
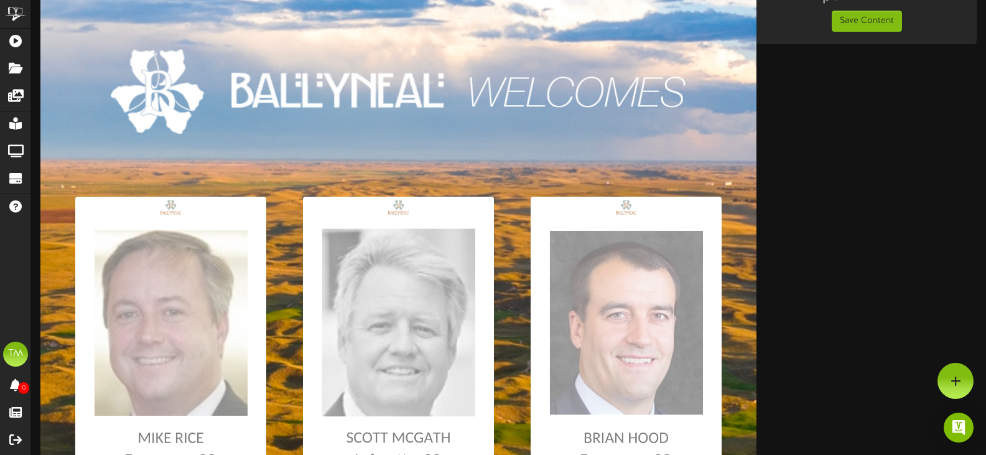
scroll to position [39, 0]
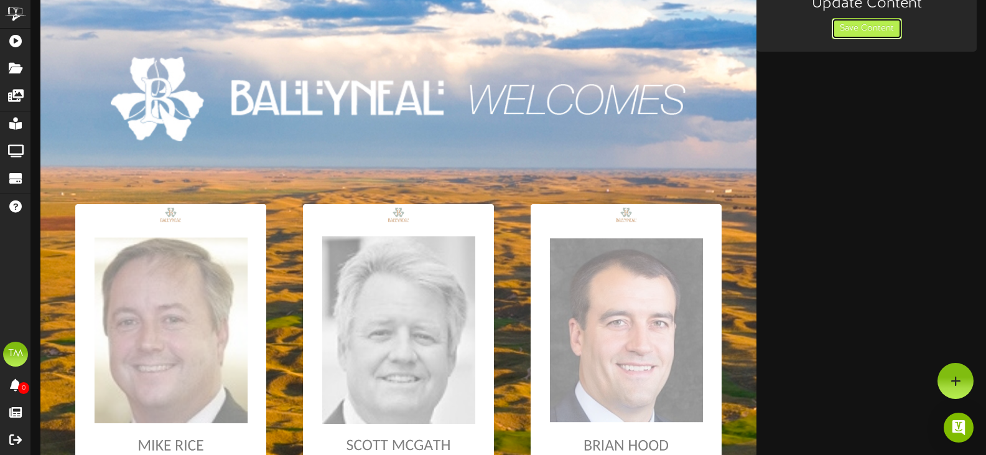
click at [843, 26] on button "Save Content" at bounding box center [867, 28] width 70 height 21
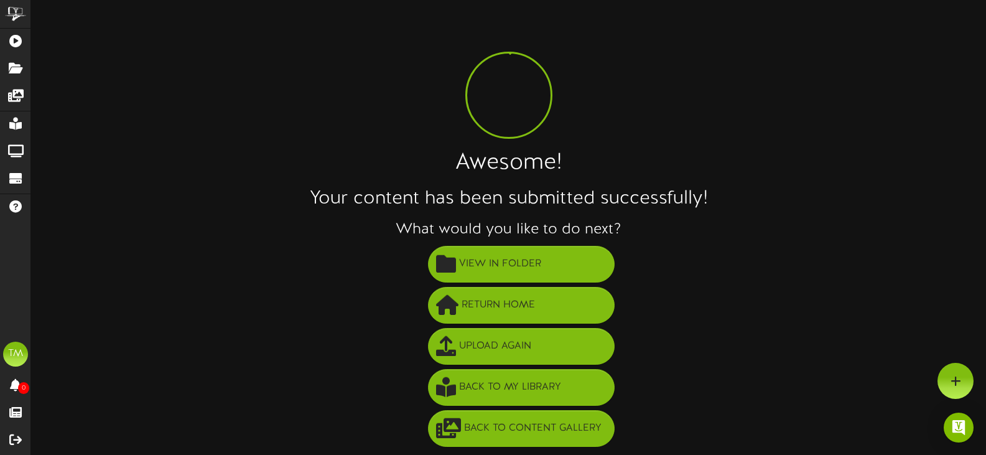
scroll to position [1, 0]
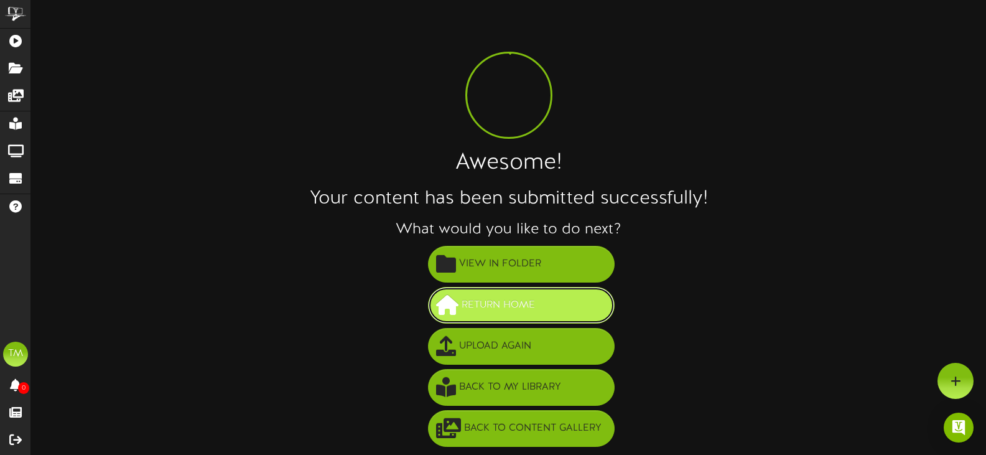
click at [505, 299] on span "Return Home" at bounding box center [498, 305] width 80 height 21
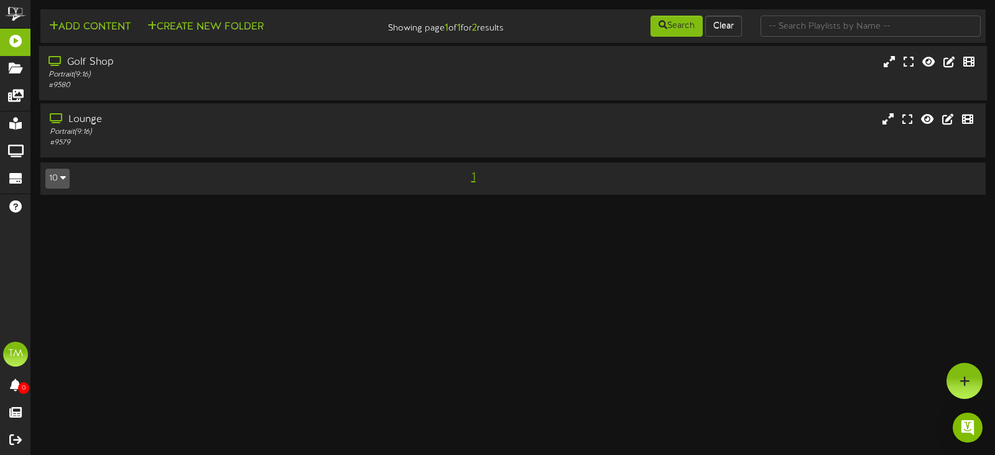
click at [157, 85] on div "# 9580" at bounding box center [237, 85] width 376 height 11
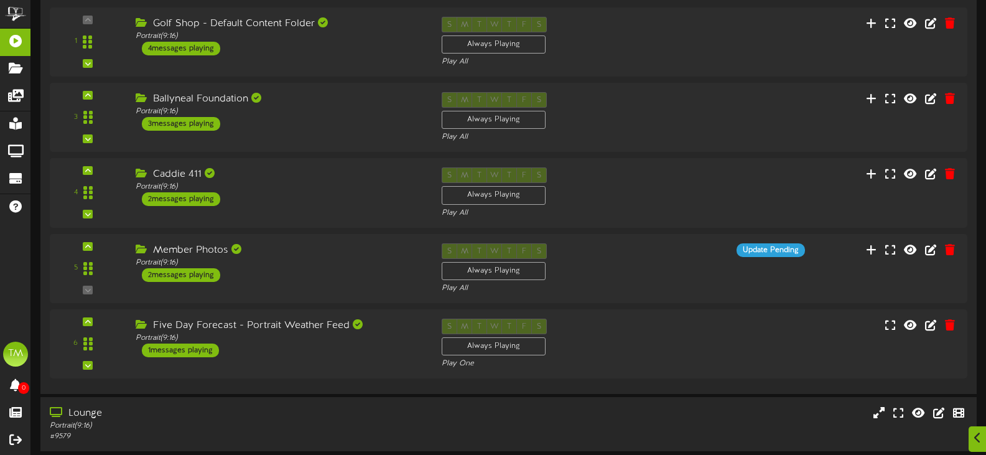
scroll to position [215, 0]
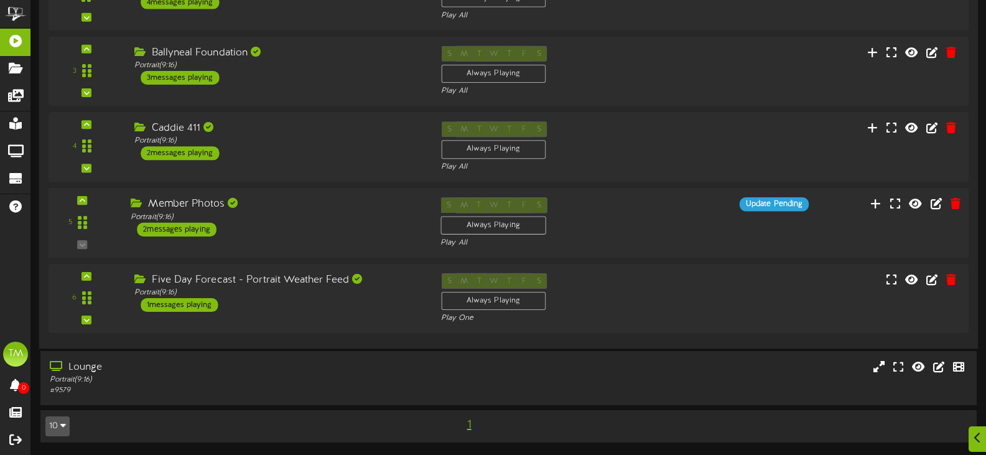
click at [251, 206] on div "Member Photos" at bounding box center [276, 204] width 291 height 14
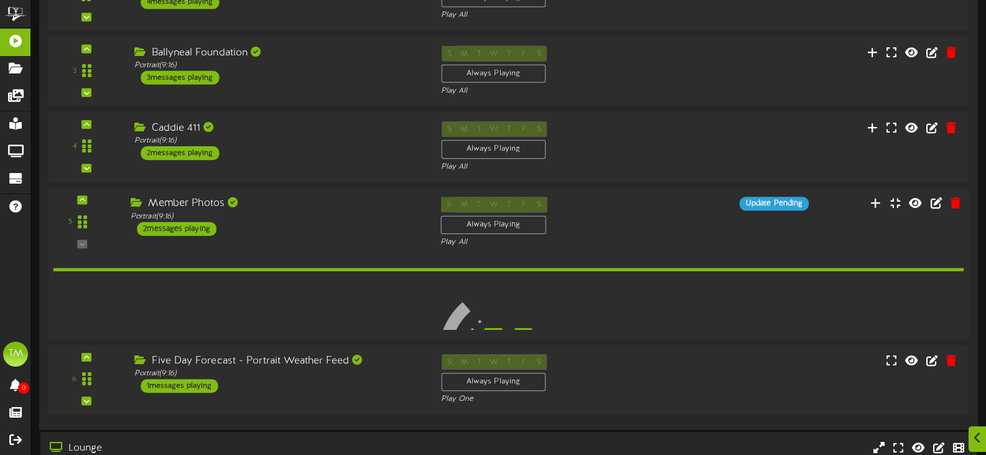
scroll to position [214, 0]
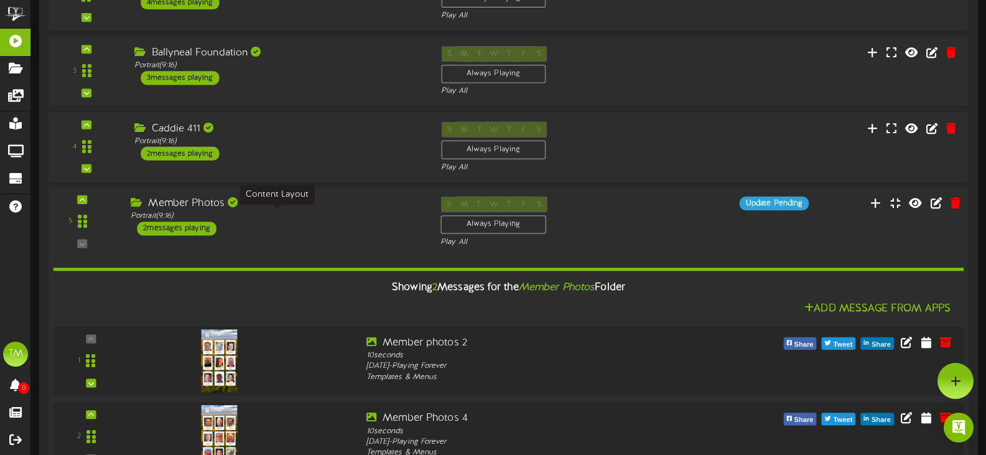
click at [269, 211] on div "Portrait ( 9:16 )" at bounding box center [276, 216] width 291 height 11
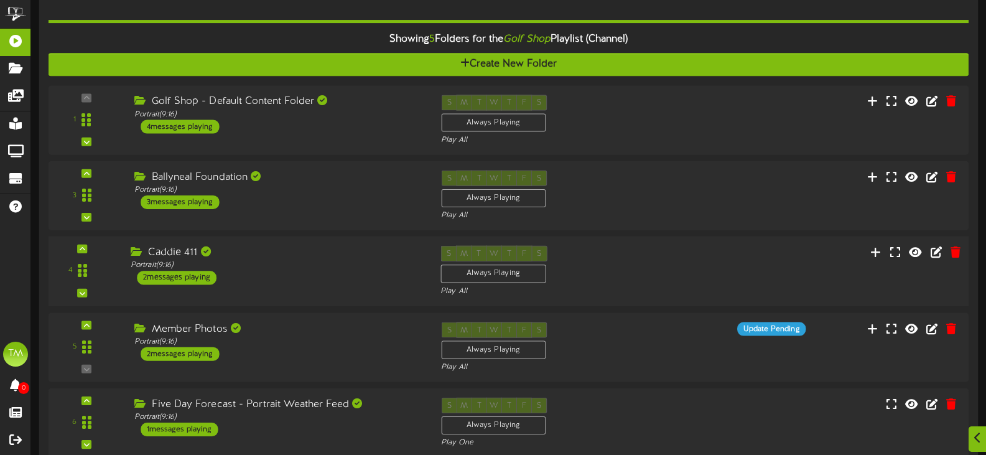
scroll to position [152, 0]
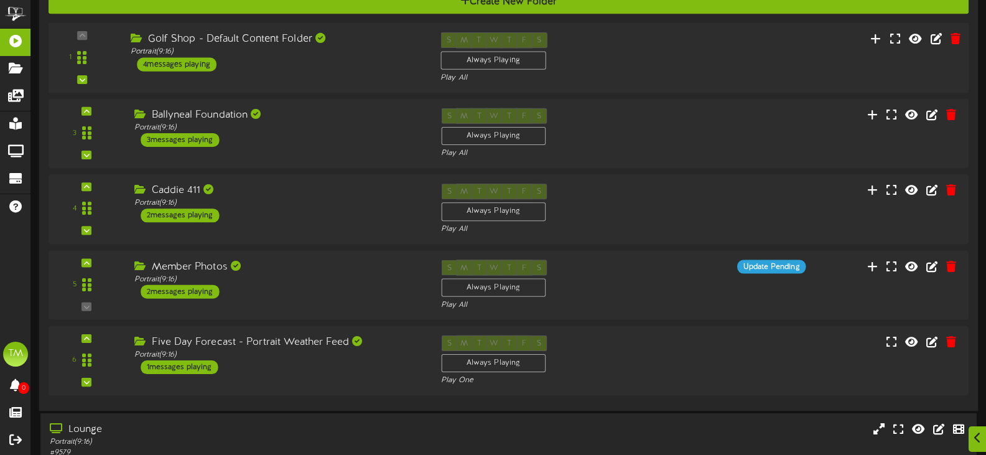
click at [295, 63] on div "Golf Shop - Default Content Folder Portrait ( 9:16 ) 4 messages playing" at bounding box center [276, 51] width 310 height 39
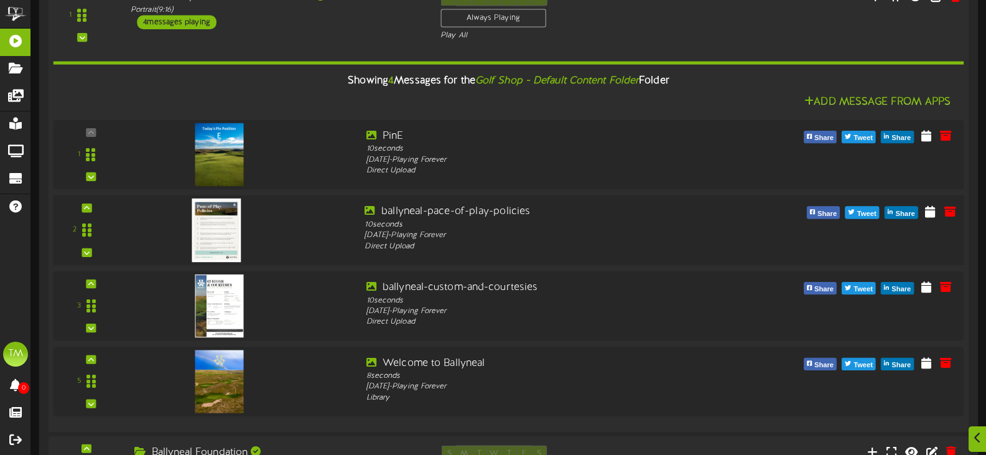
scroll to position [214, 0]
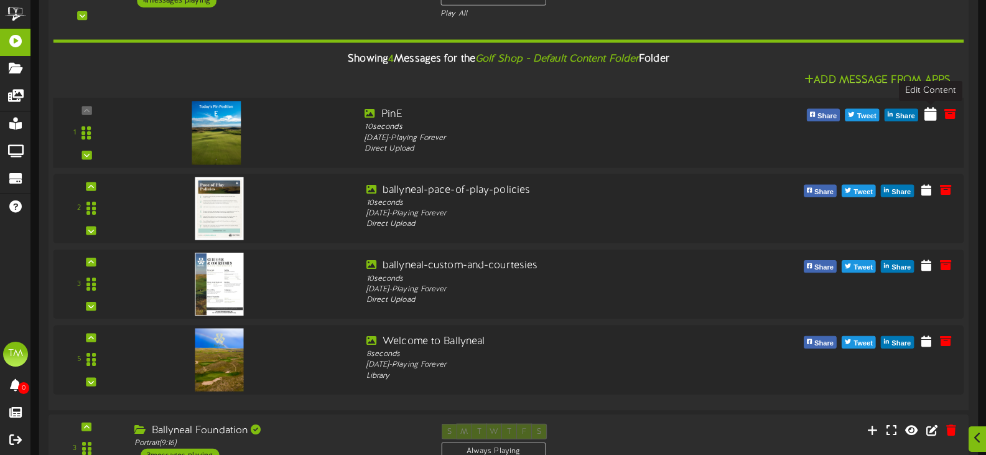
click at [928, 112] on icon at bounding box center [930, 113] width 12 height 14
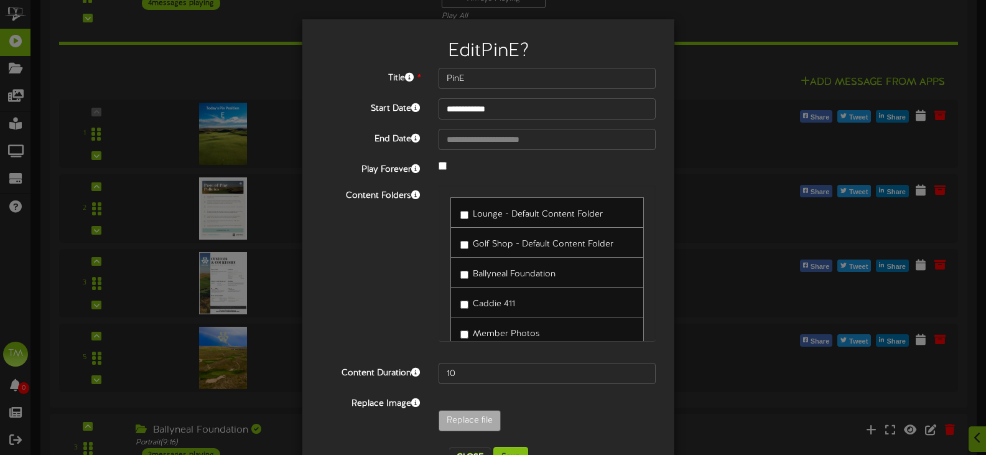
scroll to position [42, 0]
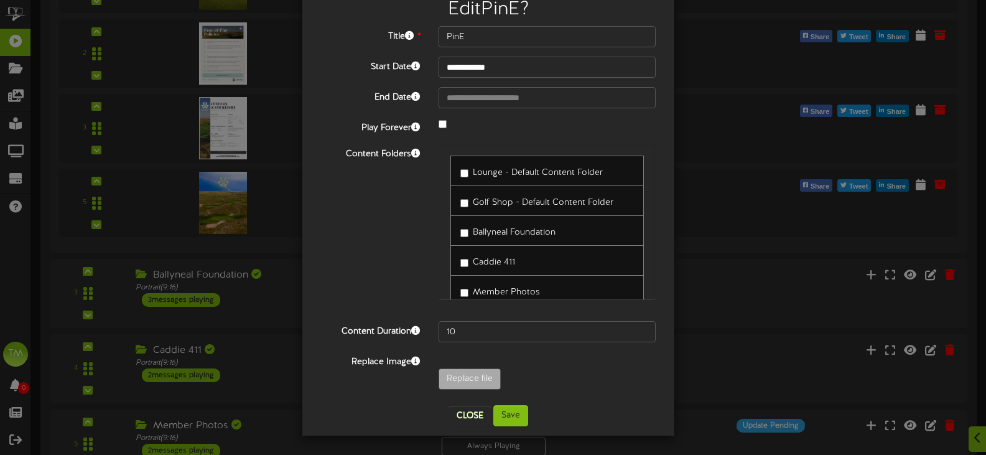
scroll to position [401, 0]
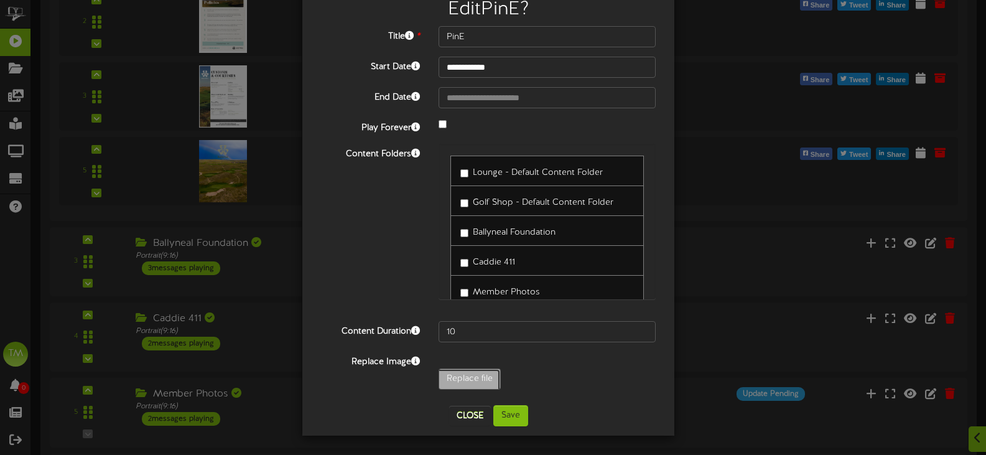
type input "**********"
type input "PinF"
click at [504, 411] on button "Save" at bounding box center [510, 415] width 35 height 21
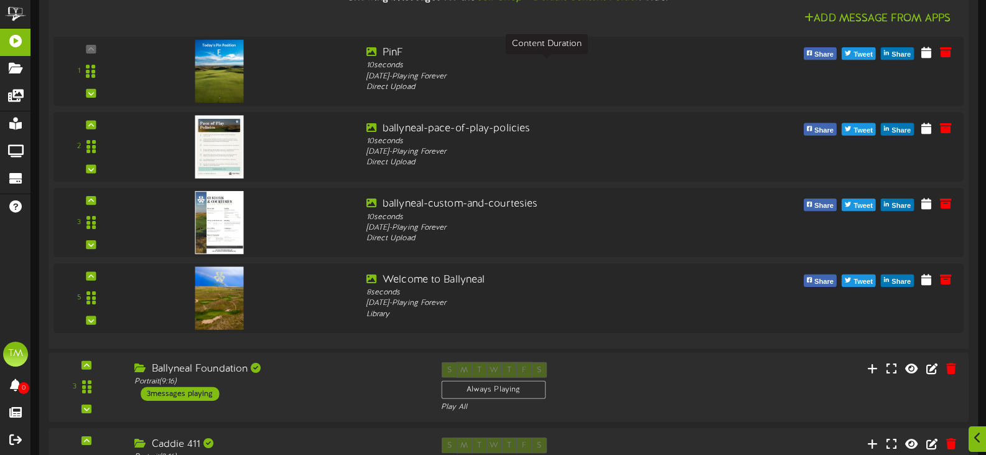
scroll to position [276, 0]
